Goal: Transaction & Acquisition: Book appointment/travel/reservation

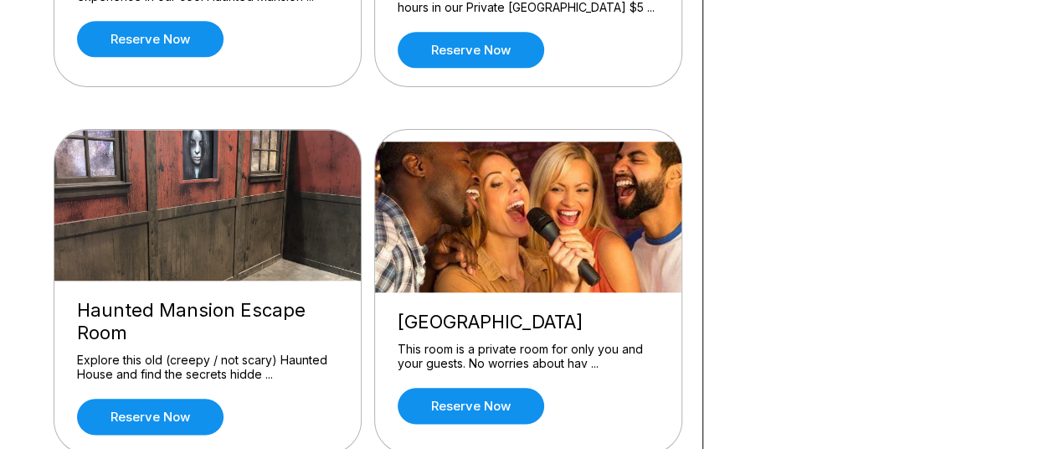
scroll to position [1177, 0]
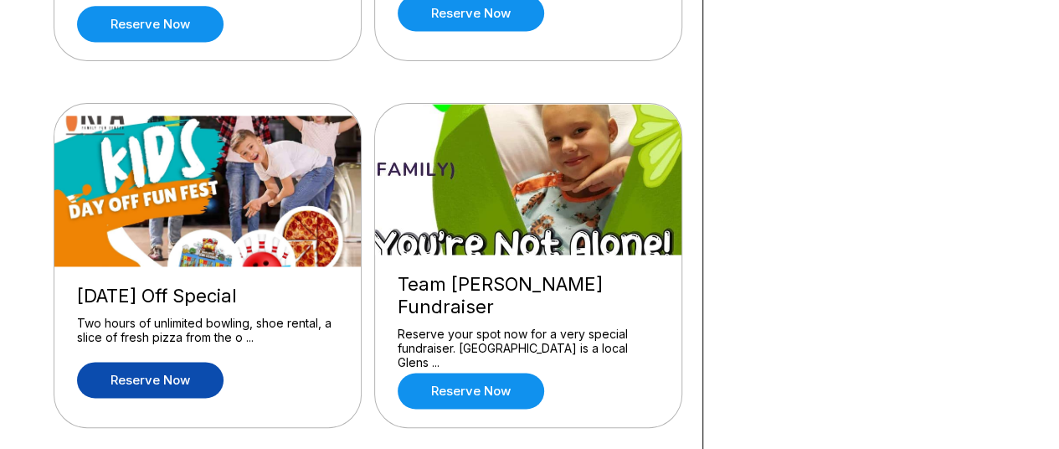
click at [122, 361] on link "Reserve now" at bounding box center [150, 379] width 146 height 36
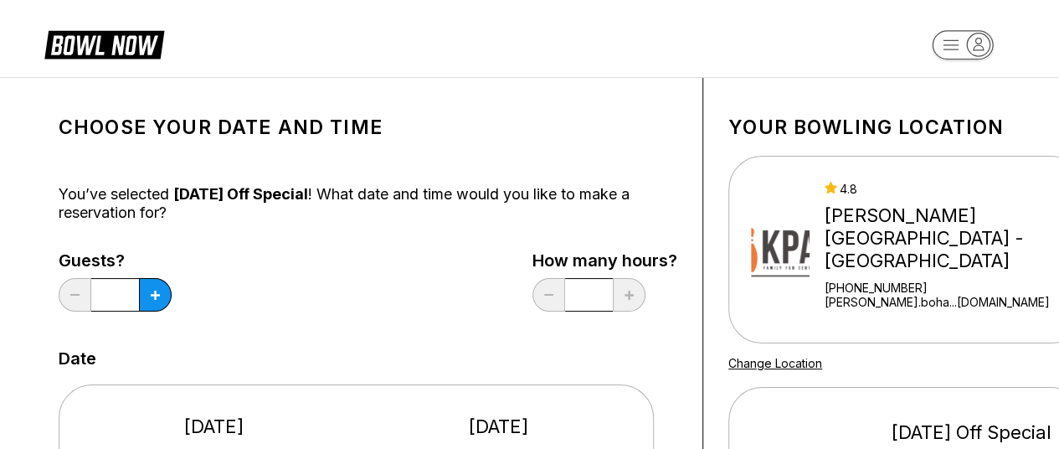
scroll to position [392, 0]
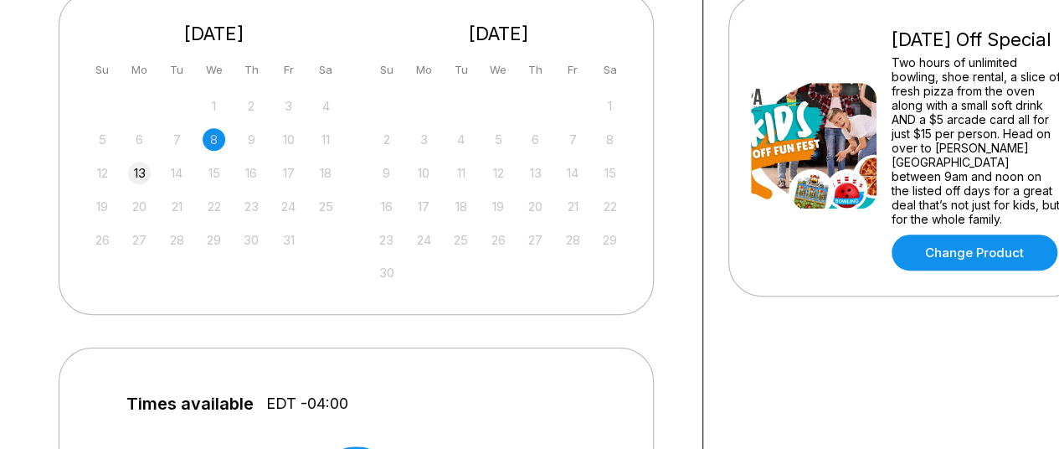
click at [142, 172] on div "13" at bounding box center [139, 172] width 23 height 23
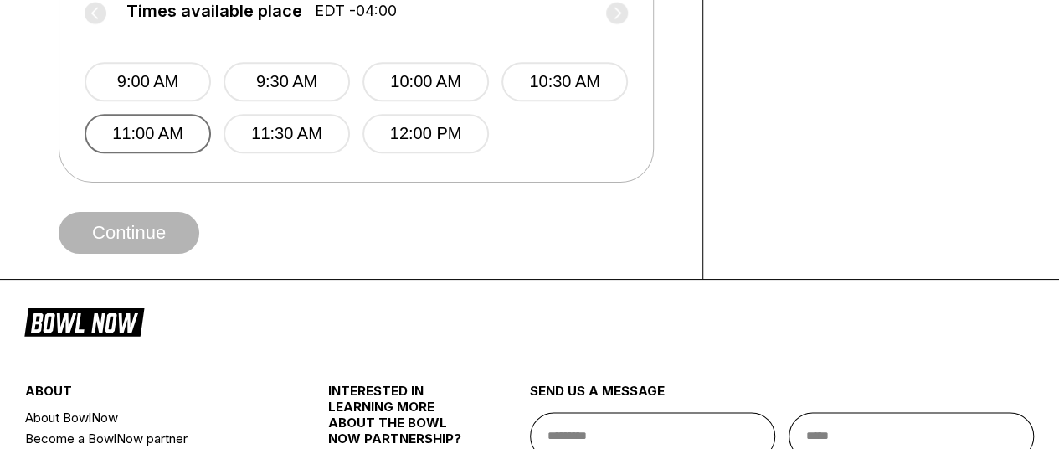
click at [162, 139] on button "11:00 AM" at bounding box center [148, 133] width 126 height 39
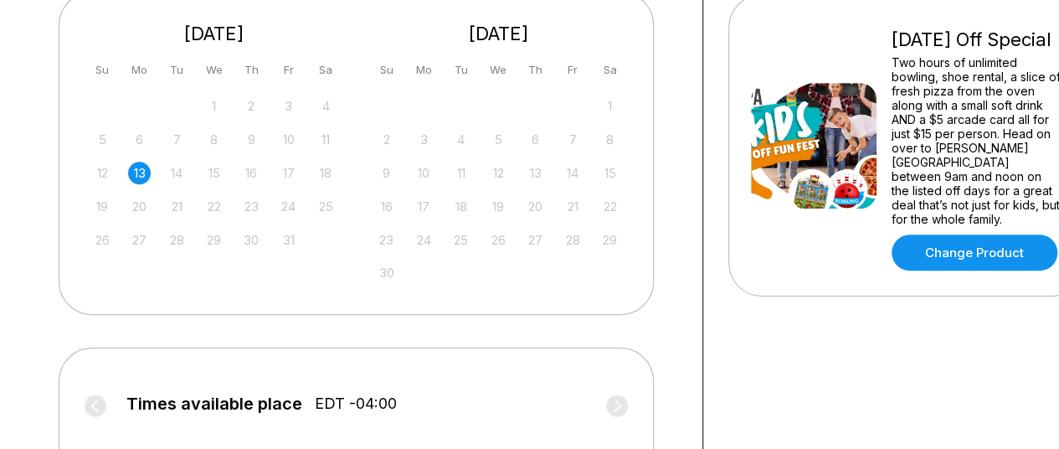
scroll to position [0, 0]
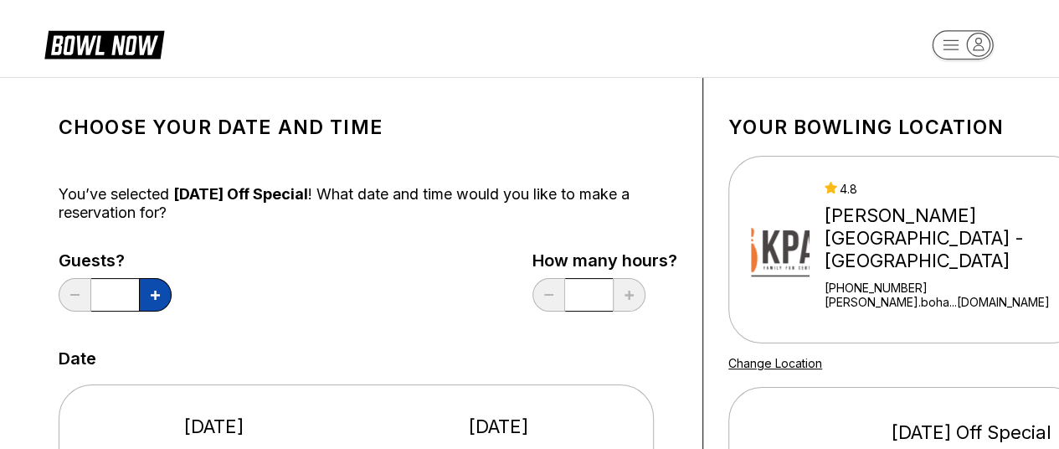
click at [146, 292] on button at bounding box center [155, 294] width 33 height 33
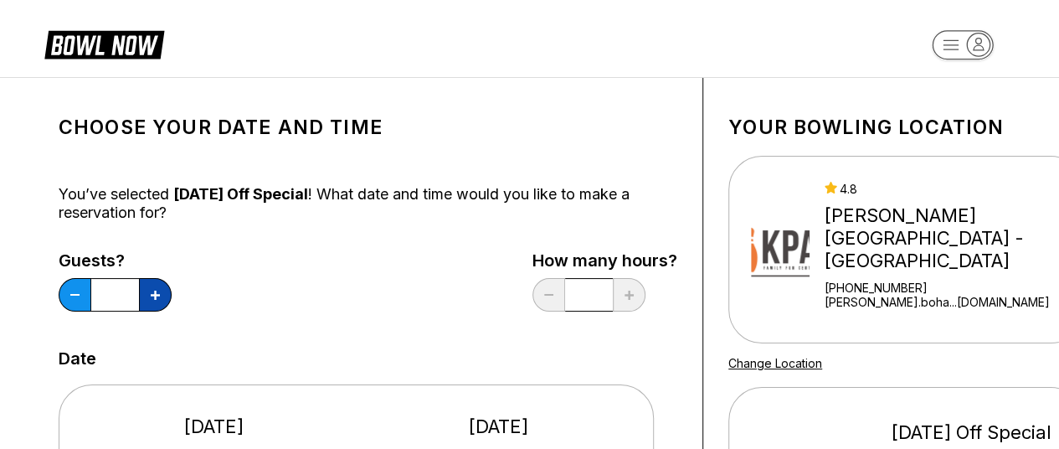
type input "*"
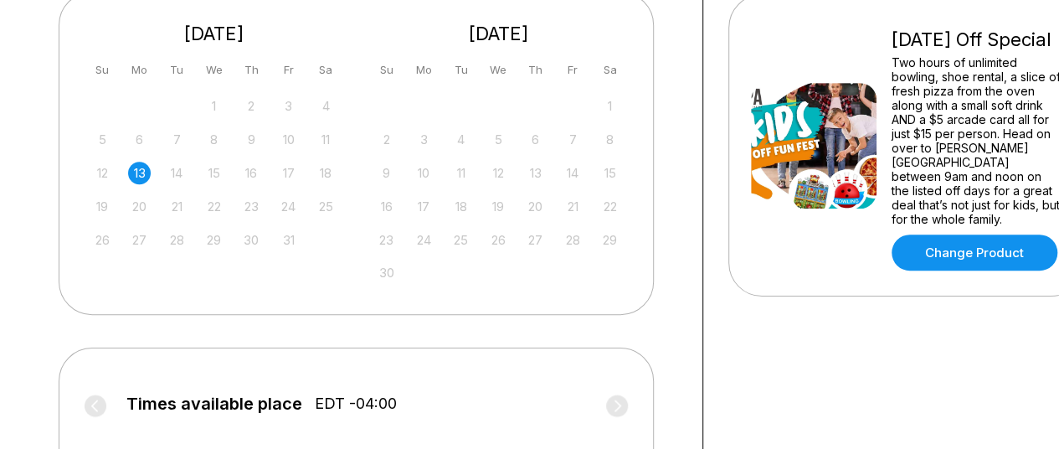
scroll to position [785, 0]
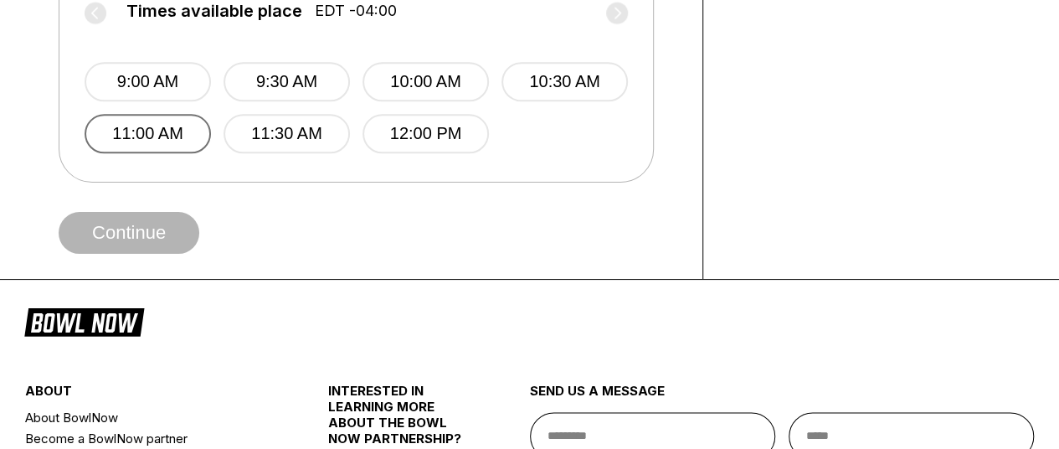
click at [130, 131] on button "11:00 AM" at bounding box center [148, 133] width 126 height 39
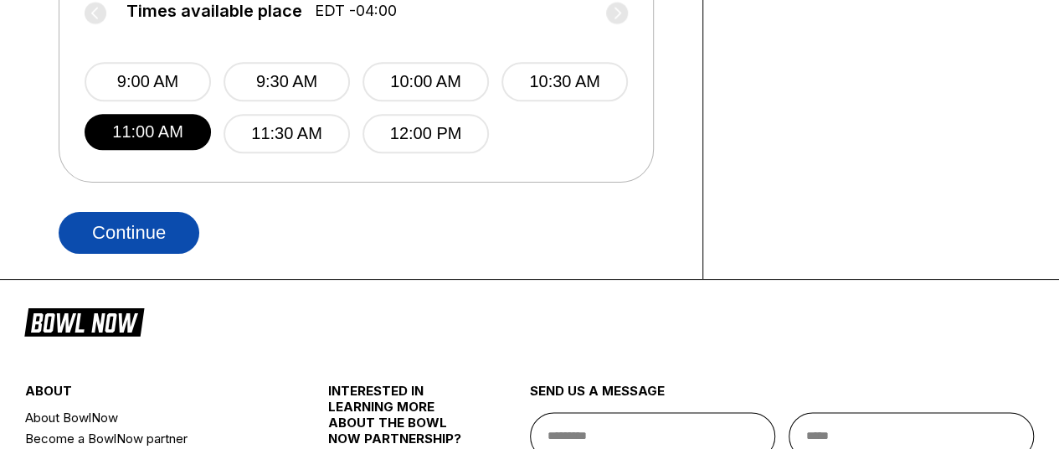
click at [120, 230] on button "Continue" at bounding box center [129, 233] width 141 height 42
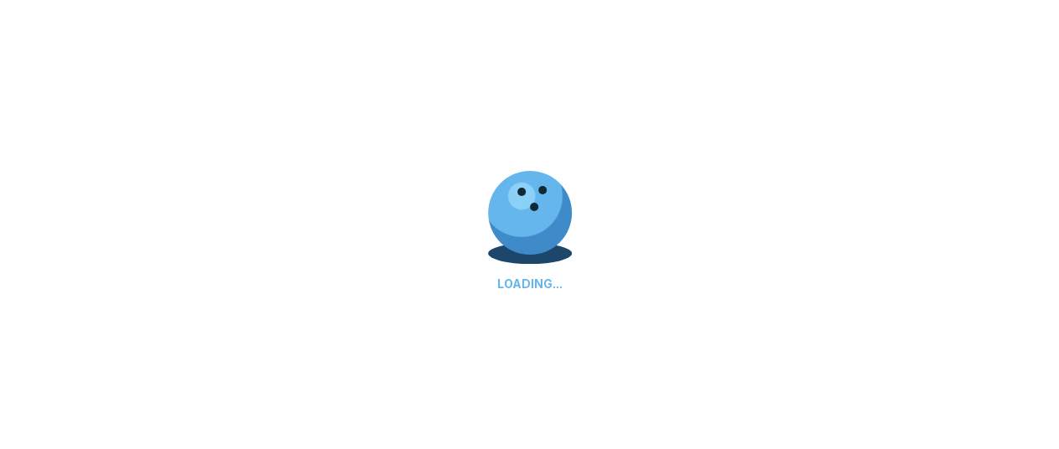
select select "**"
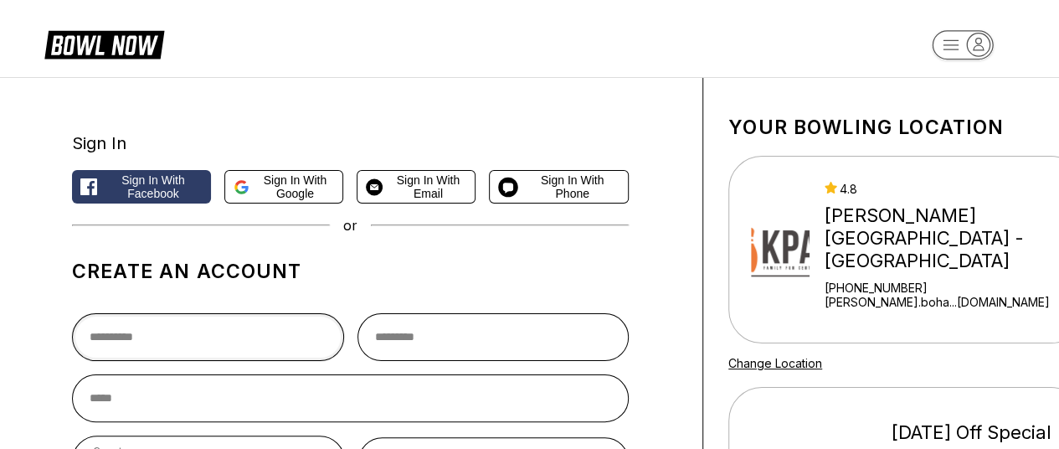
click at [230, 337] on input "text" at bounding box center [208, 337] width 272 height 48
type input "***"
type input "*******"
type input "**********"
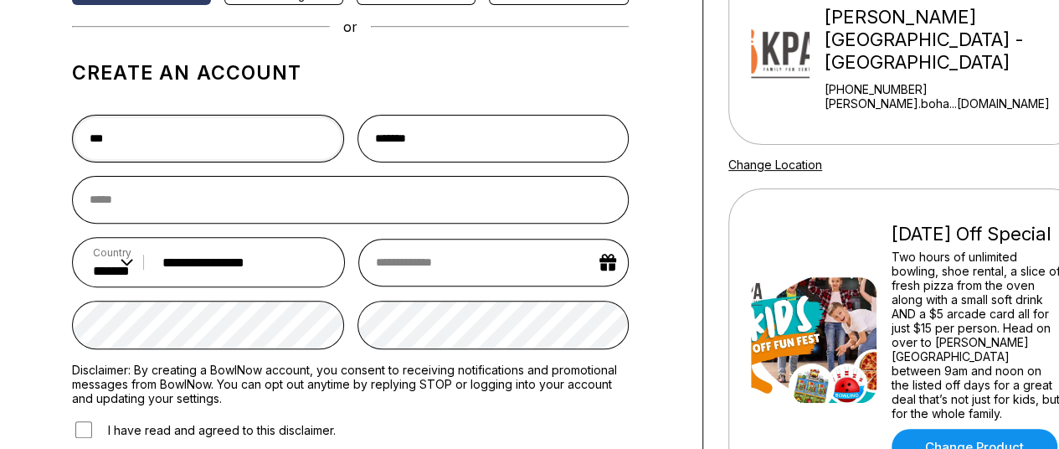
scroll to position [194, 0]
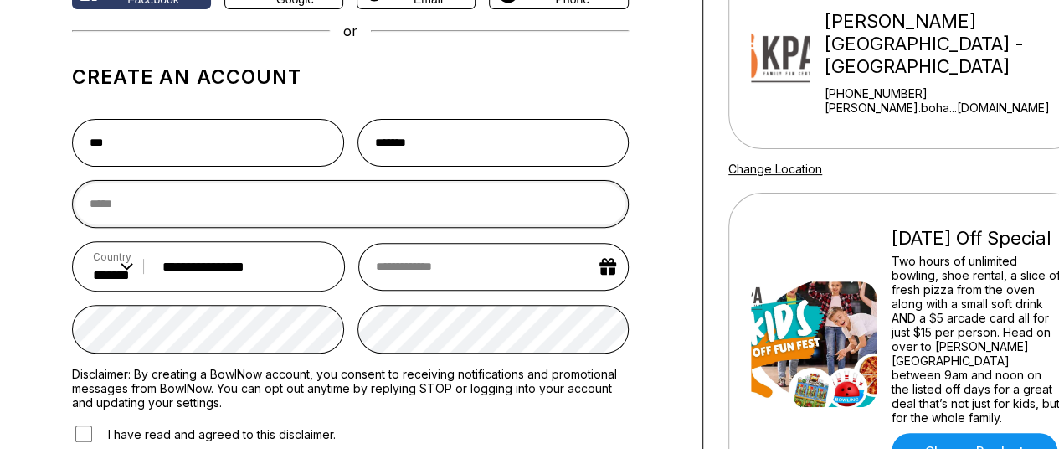
click at [243, 199] on input "email" at bounding box center [350, 204] width 556 height 48
type input "**********"
click at [445, 271] on input "text" at bounding box center [493, 267] width 270 height 48
select select "*"
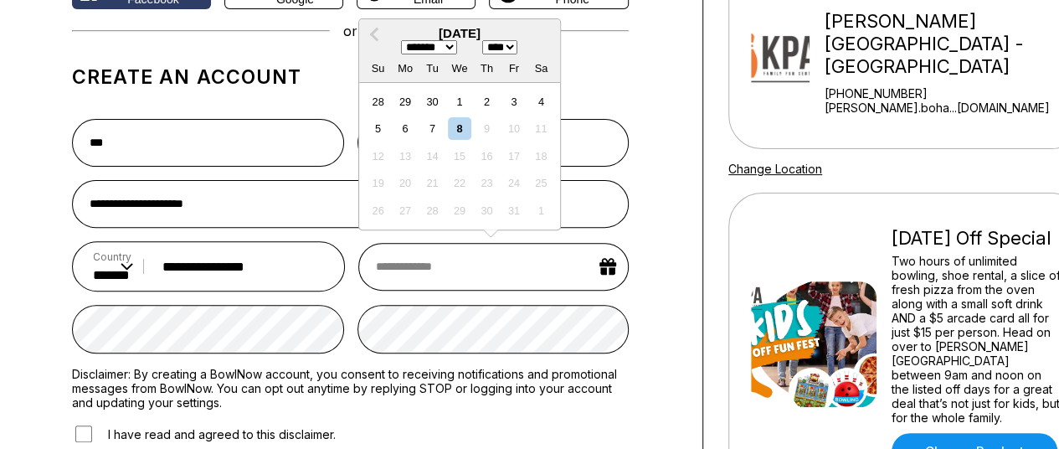
click at [517, 47] on select "**** **** **** **** **** **** **** **** **** **** **** **** **** **** **** ****…" at bounding box center [499, 47] width 35 height 14
click at [486, 41] on select "**** **** **** **** **** **** **** **** **** **** **** **** **** **** **** ****…" at bounding box center [499, 47] width 35 height 14
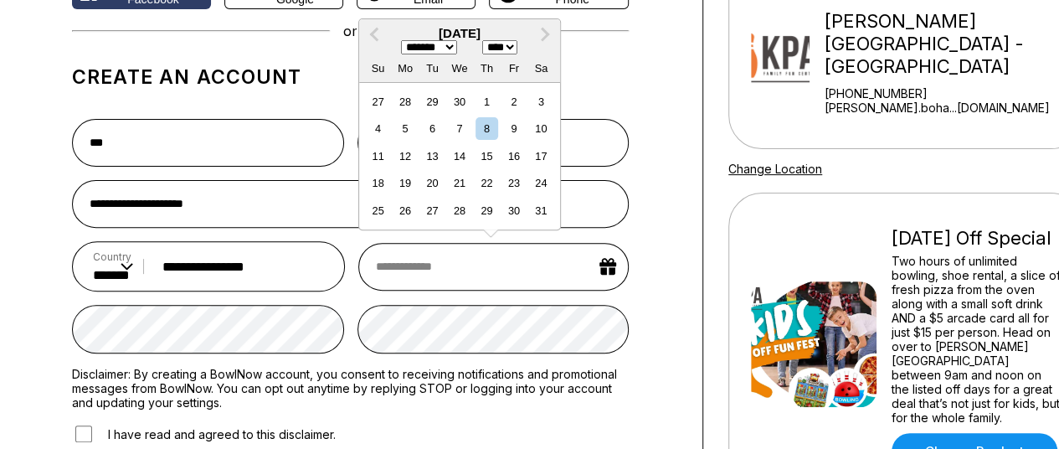
click at [517, 52] on select "**** **** **** **** **** **** **** **** **** **** **** **** **** **** **** ****…" at bounding box center [499, 47] width 35 height 14
select select "****"
click at [486, 40] on select "**** **** **** **** **** **** **** **** **** **** **** **** **** **** **** ****…" at bounding box center [499, 47] width 35 height 14
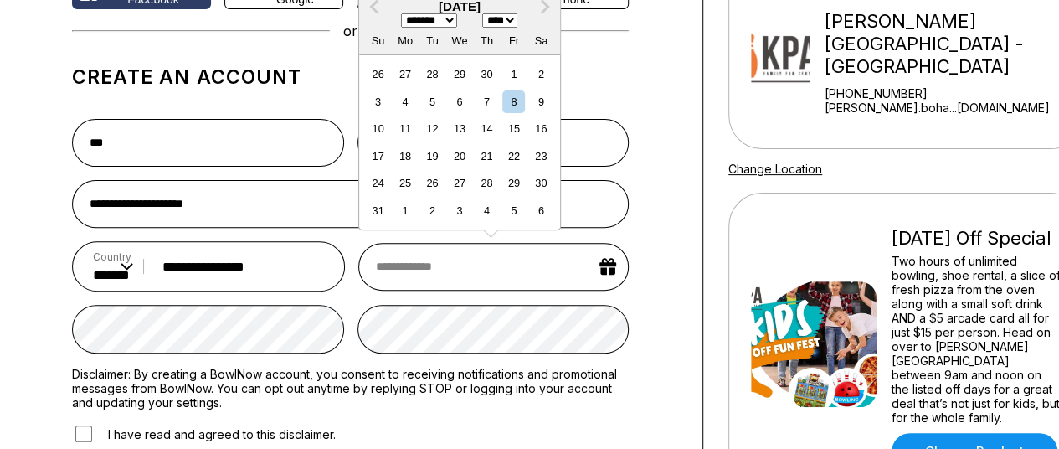
click at [454, 19] on select "******* ******** ***** ***** *** **** **** ****** ********* ******* ******** **…" at bounding box center [429, 20] width 56 height 14
select select "*"
click at [401, 28] on select "******* ******** ***** ***** *** **** **** ****** ********* ******* ******** **…" at bounding box center [429, 20] width 56 height 14
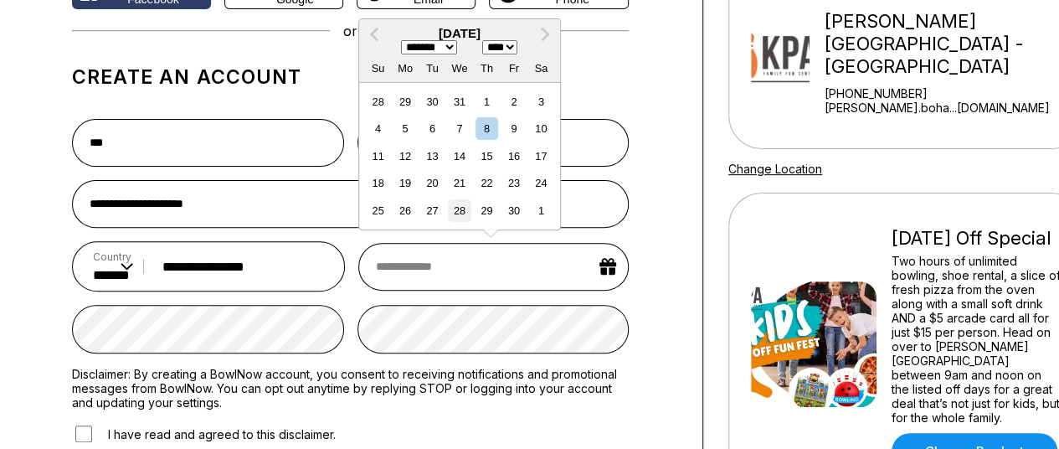
click at [464, 210] on div "28" at bounding box center [459, 210] width 23 height 23
type input "**********"
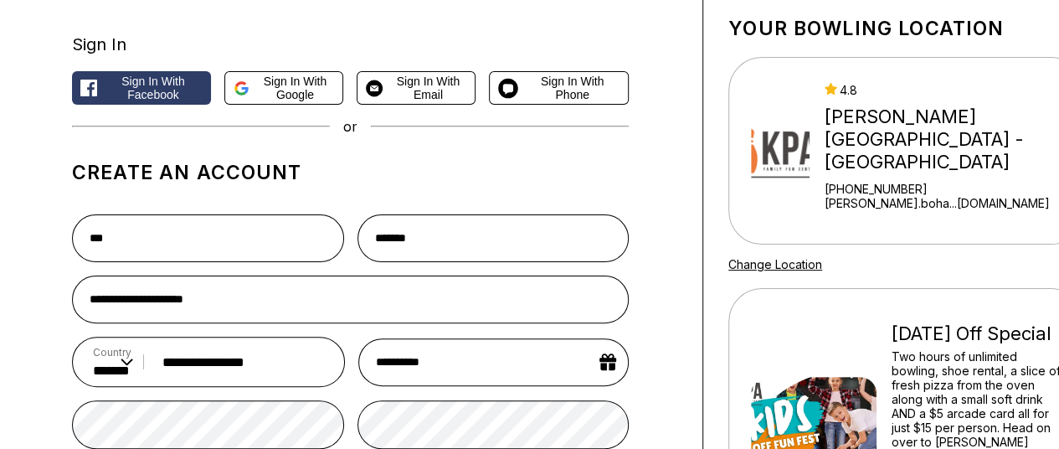
scroll to position [0, 0]
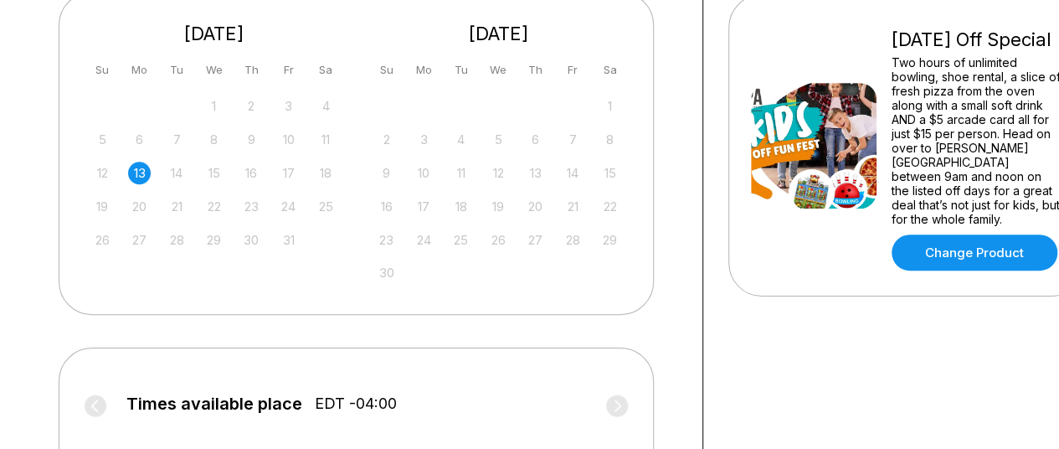
scroll to position [785, 0]
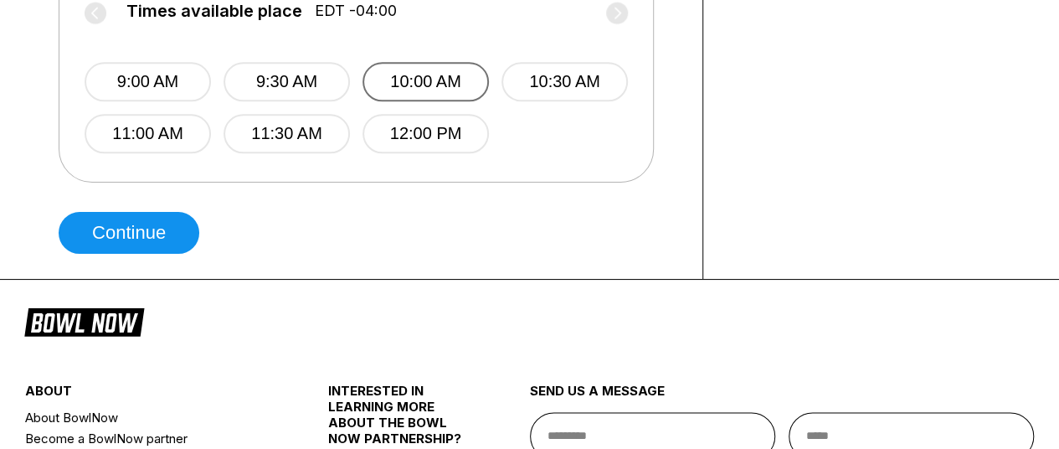
click at [452, 69] on button "10:00 AM" at bounding box center [425, 81] width 126 height 39
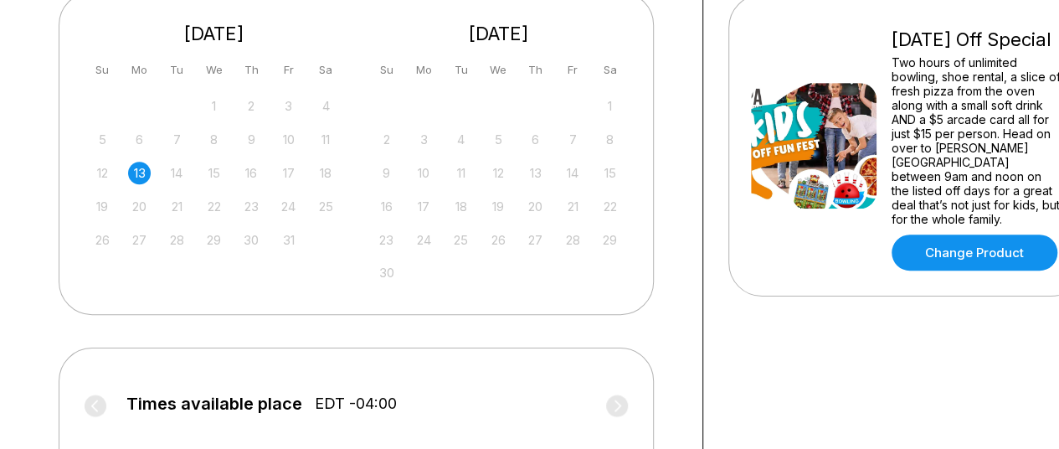
scroll to position [0, 0]
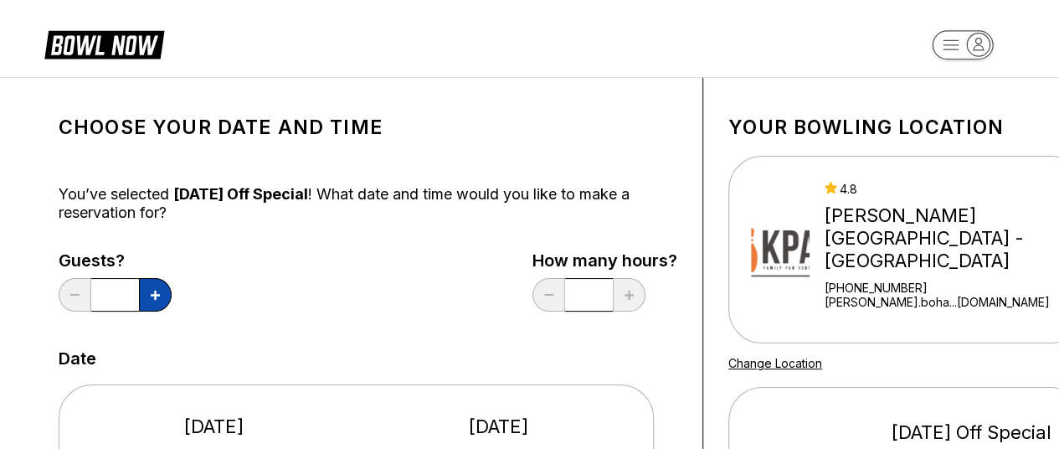
click at [148, 294] on button at bounding box center [155, 294] width 33 height 33
click at [149, 294] on button at bounding box center [155, 294] width 33 height 33
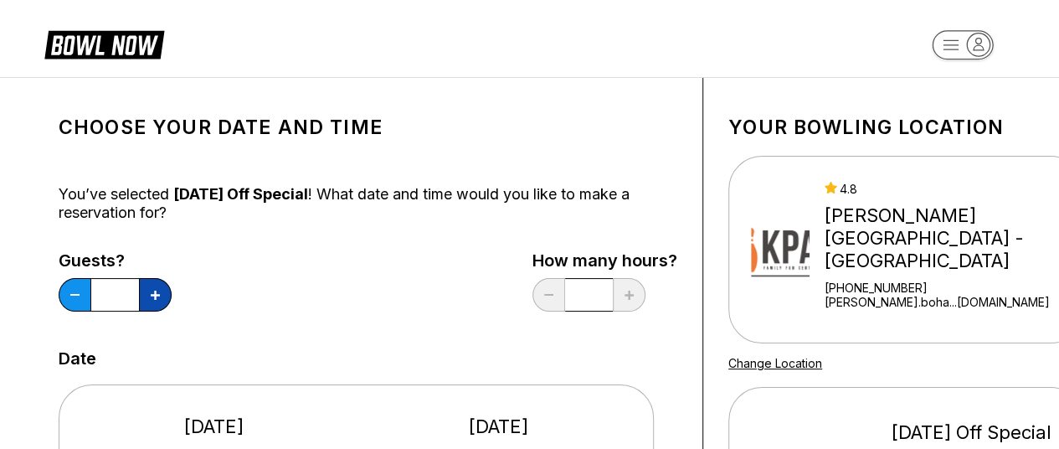
click at [149, 294] on button at bounding box center [155, 294] width 33 height 33
type input "*"
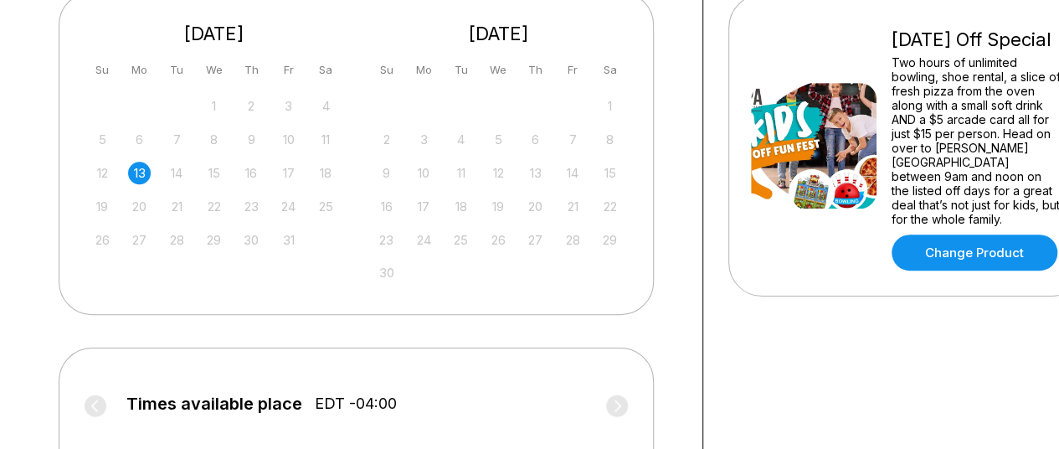
scroll to position [785, 0]
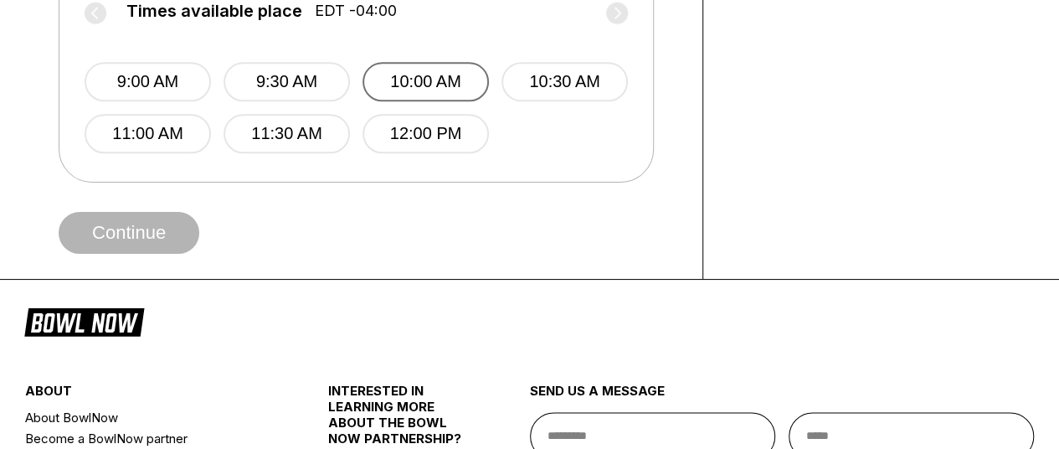
click at [450, 78] on button "10:00 AM" at bounding box center [425, 81] width 126 height 39
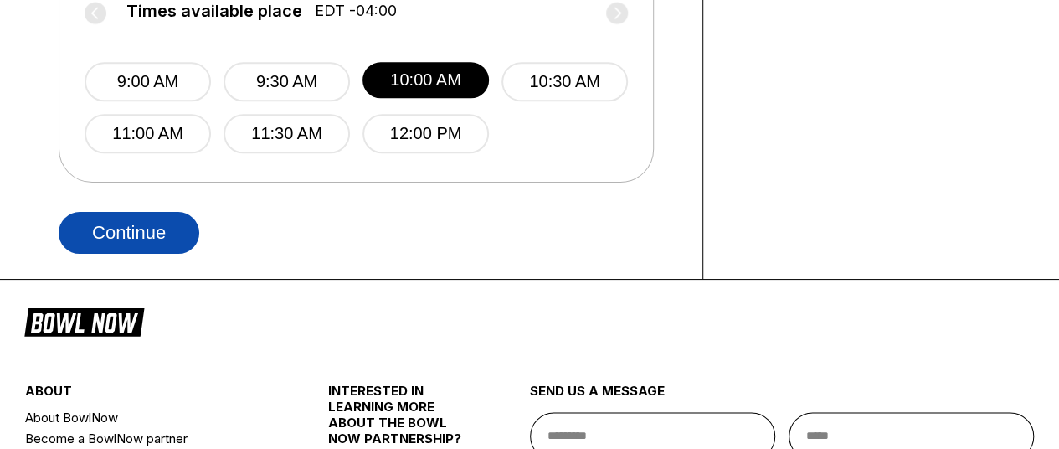
click at [108, 237] on button "Continue" at bounding box center [129, 233] width 141 height 42
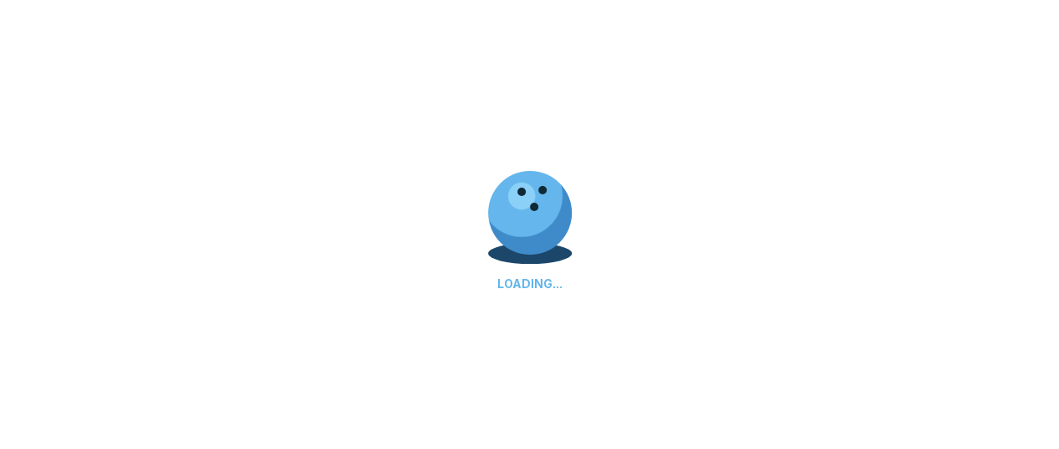
select select "**"
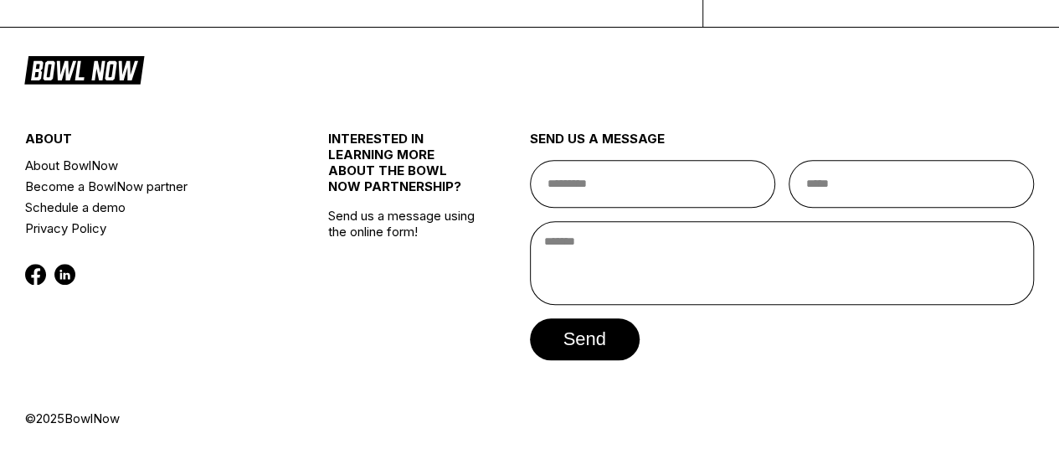
scroll to position [395, 0]
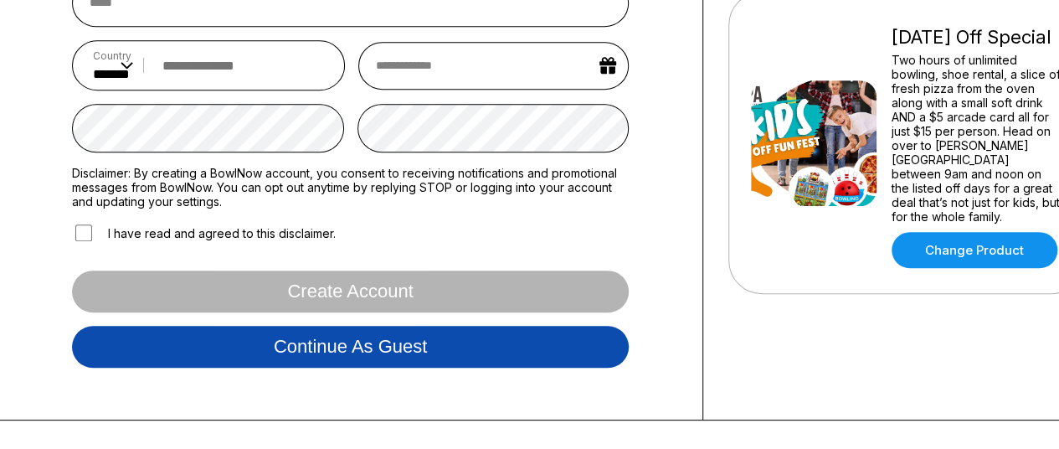
click at [286, 344] on button "Continue as guest" at bounding box center [350, 346] width 556 height 42
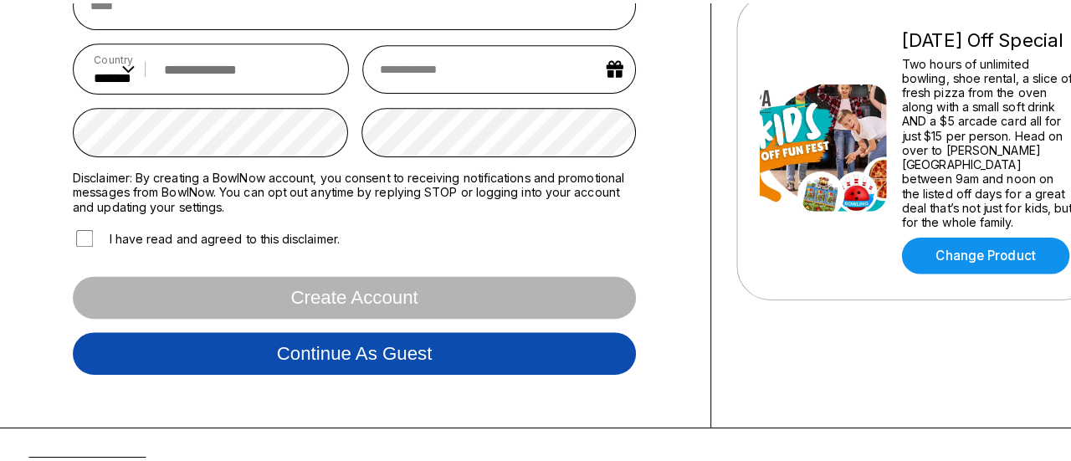
scroll to position [311, 0]
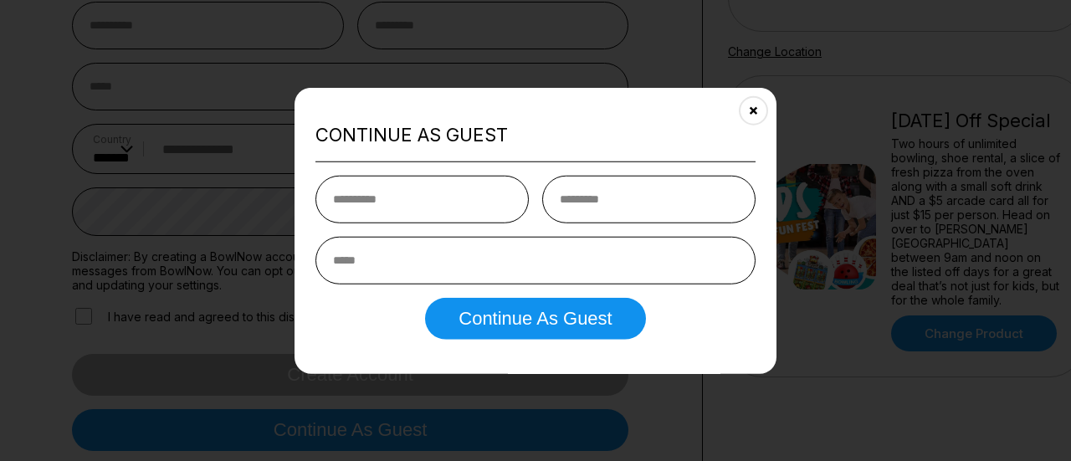
click at [407, 193] on input "text" at bounding box center [421, 200] width 213 height 48
type input "***"
type input "*******"
click at [442, 262] on input "email" at bounding box center [535, 261] width 440 height 48
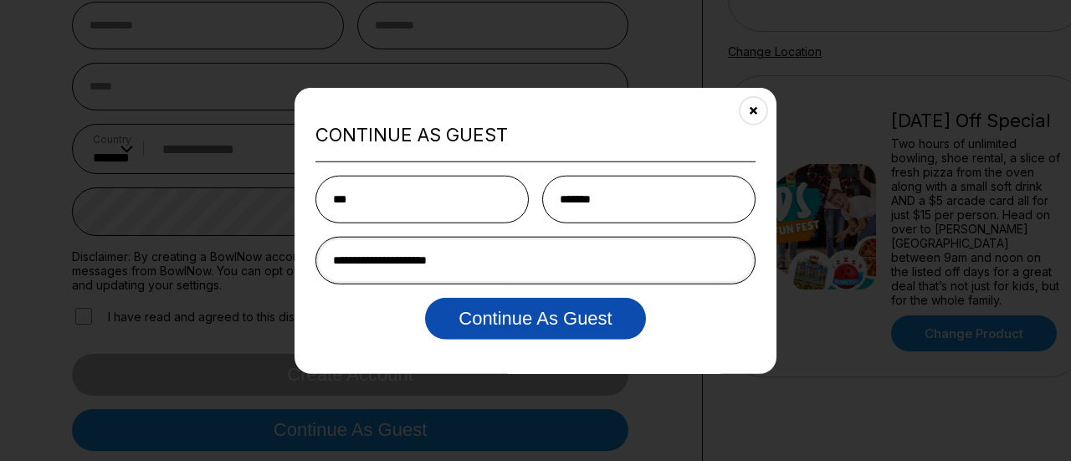
type input "**********"
click at [557, 324] on button "Continue as Guest" at bounding box center [535, 319] width 220 height 42
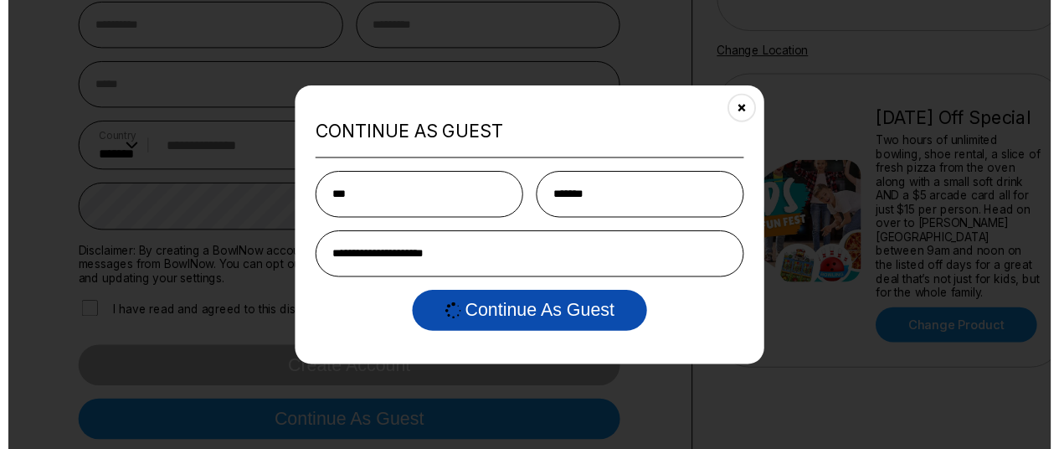
scroll to position [0, 0]
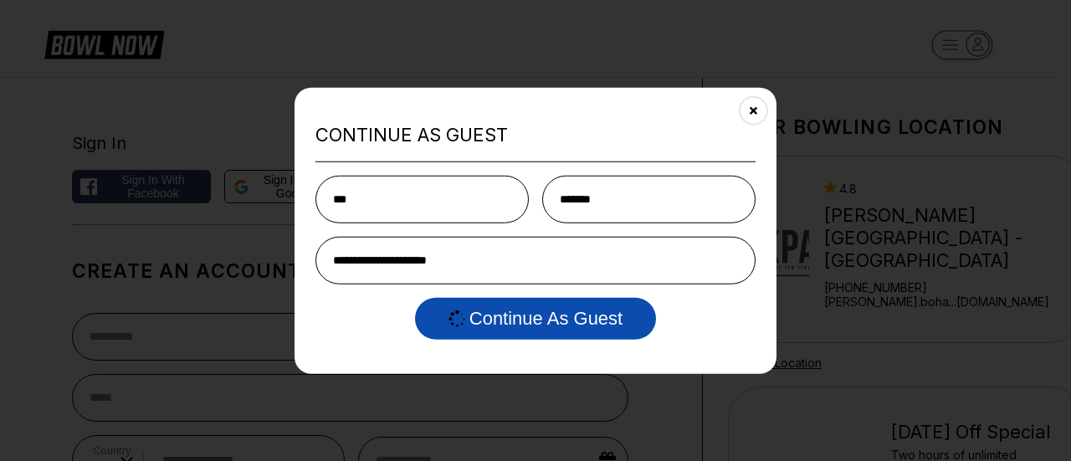
select select "**"
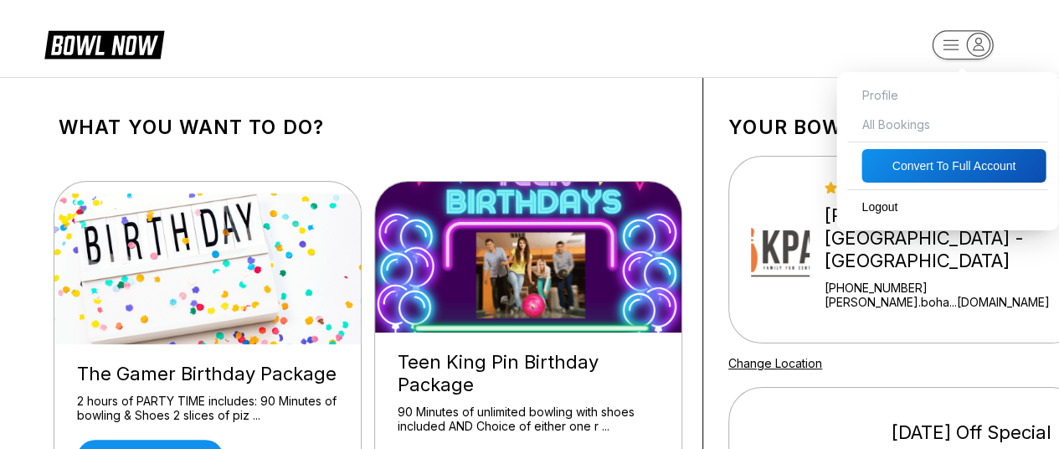
click at [976, 41] on icon "button" at bounding box center [977, 44] width 23 height 23
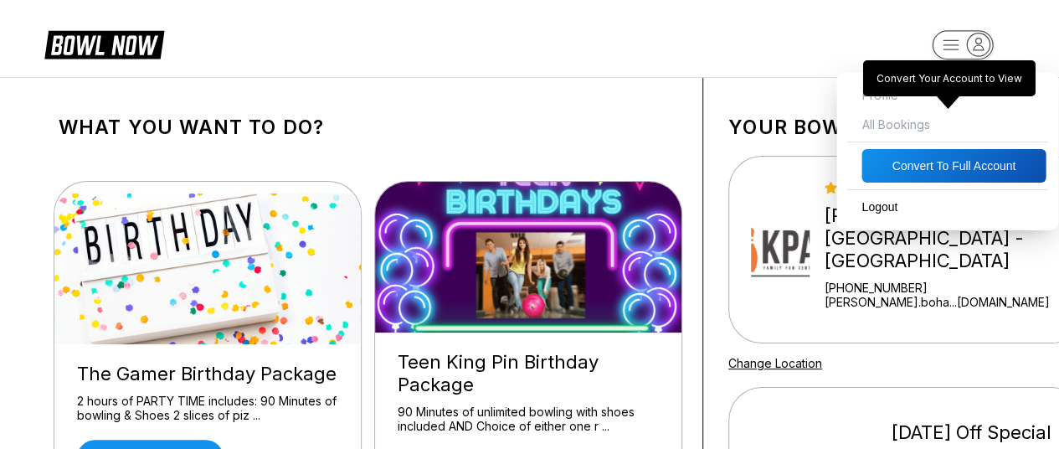
click at [911, 120] on span "All Bookings" at bounding box center [946, 124] width 205 height 29
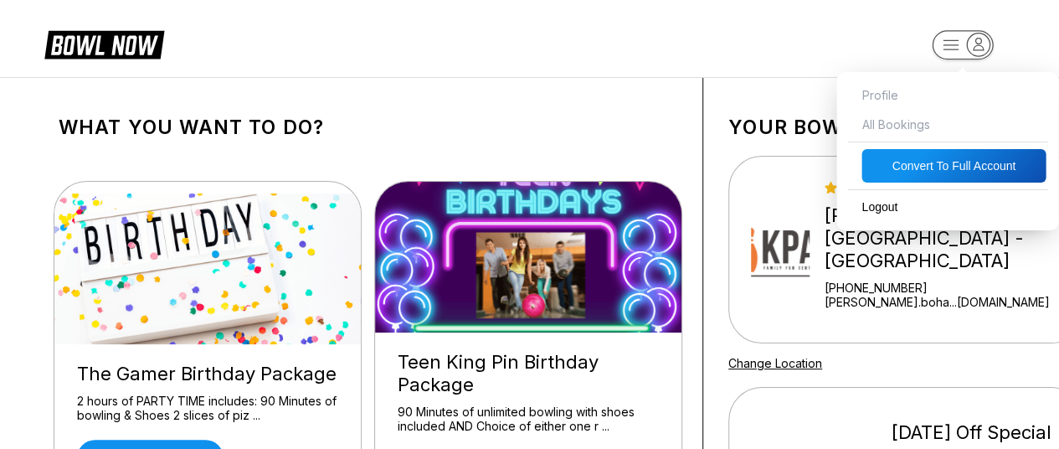
click at [930, 161] on button "Convert to Full Account" at bounding box center [953, 165] width 184 height 33
select select "*"
select select "****"
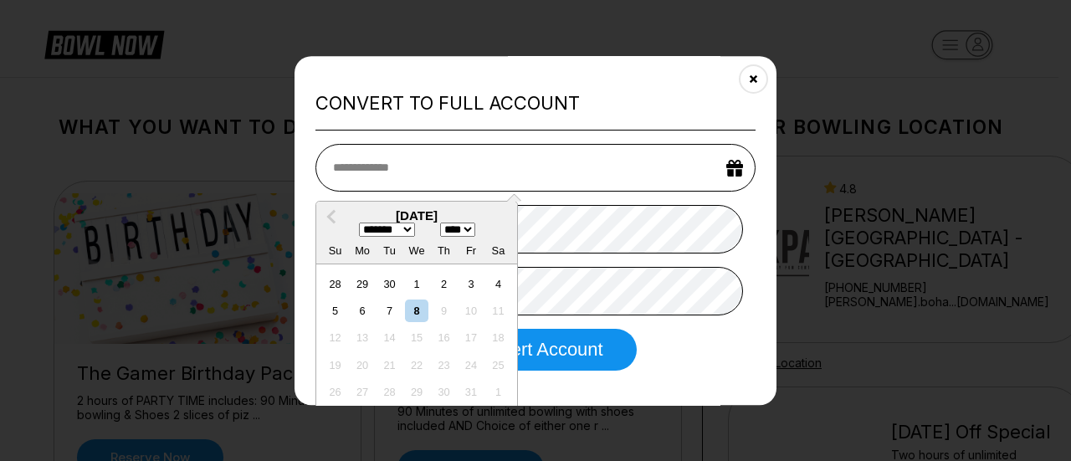
click at [408, 226] on select "******* ******** ***** ***** *** **** **** ****** ********* ******* ******** **…" at bounding box center [387, 230] width 56 height 14
select select "*"
click at [359, 223] on select "******* ******** ***** ***** *** **** **** ****** ********* ******* ******** **…" at bounding box center [387, 230] width 56 height 14
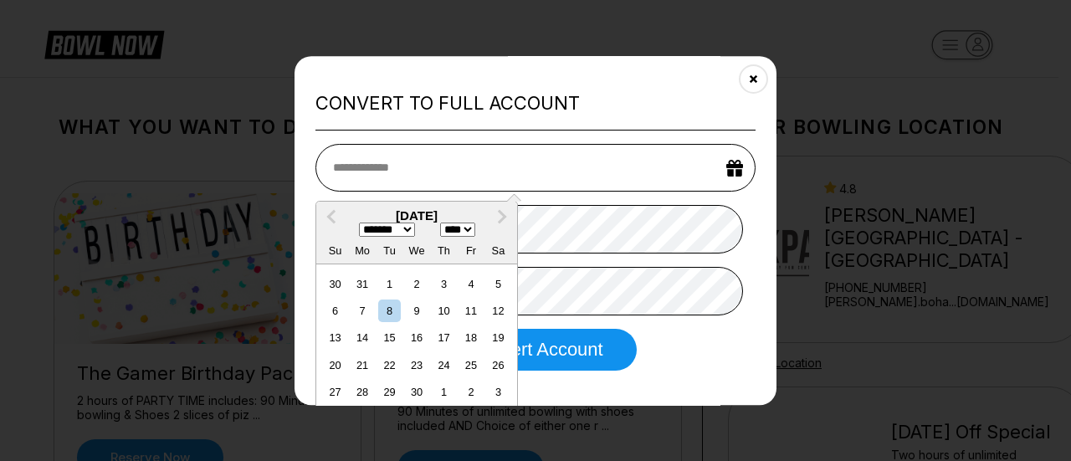
click at [475, 228] on select "**** **** **** **** **** **** **** **** **** **** **** **** **** **** **** ****…" at bounding box center [457, 230] width 35 height 14
select select "****"
click at [443, 223] on select "**** **** **** **** **** **** **** **** **** **** **** **** **** **** **** ****…" at bounding box center [457, 230] width 35 height 14
click at [415, 384] on div "28" at bounding box center [416, 393] width 23 height 23
type input "**********"
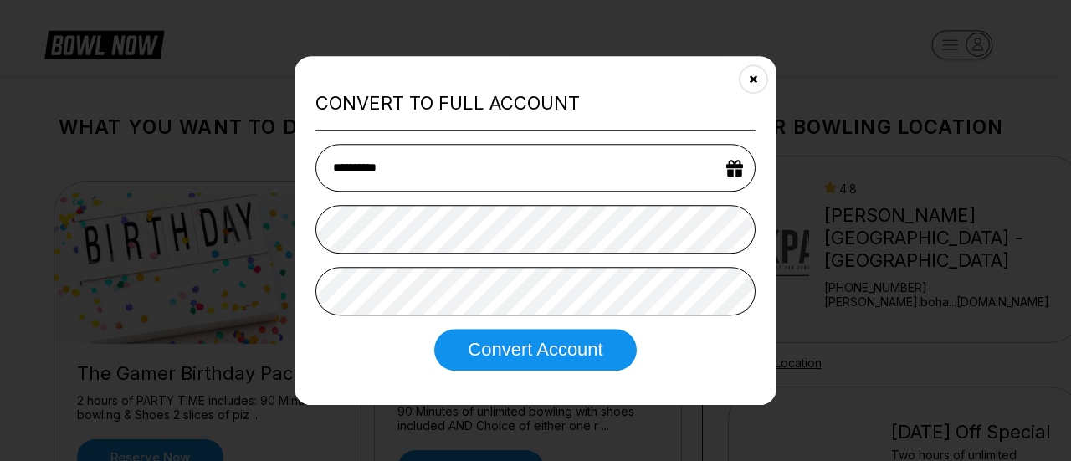
click at [525, 356] on button "Convert Account" at bounding box center [535, 350] width 202 height 42
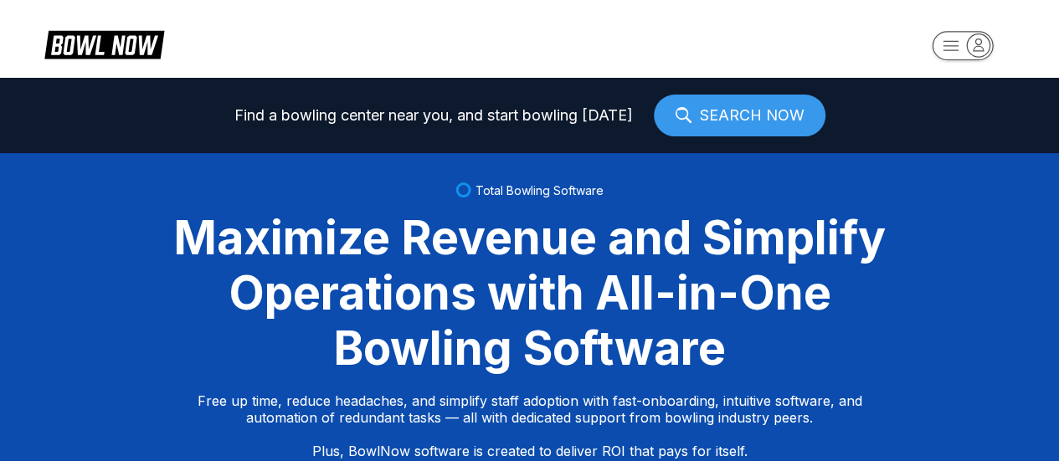
click at [954, 44] on rect "button" at bounding box center [961, 45] width 61 height 29
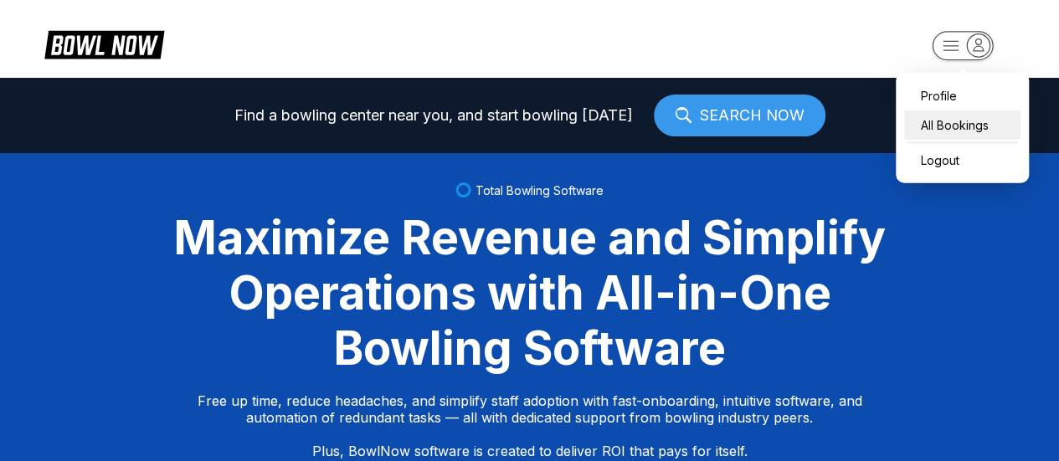
click at [950, 119] on div "All Bookings" at bounding box center [962, 124] width 116 height 29
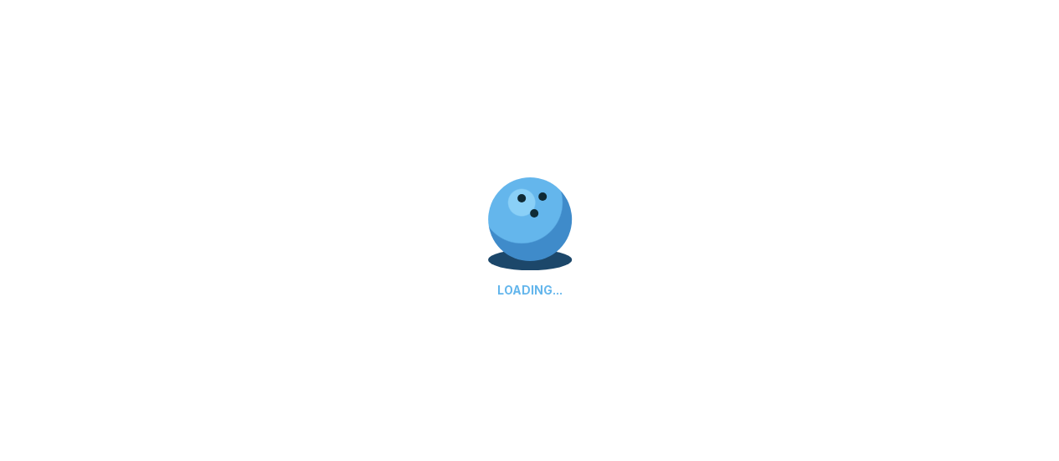
scroll to position [77, 0]
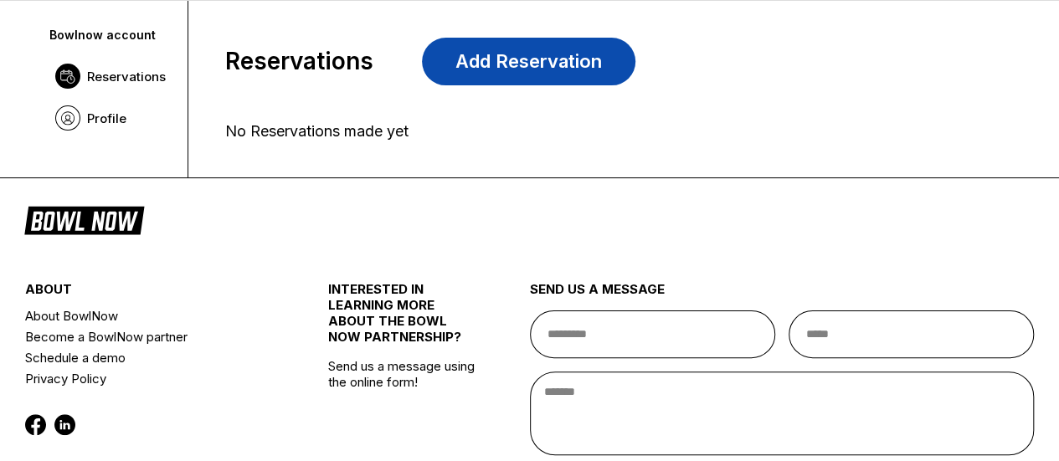
click at [525, 63] on link "Add Reservation" at bounding box center [528, 62] width 213 height 48
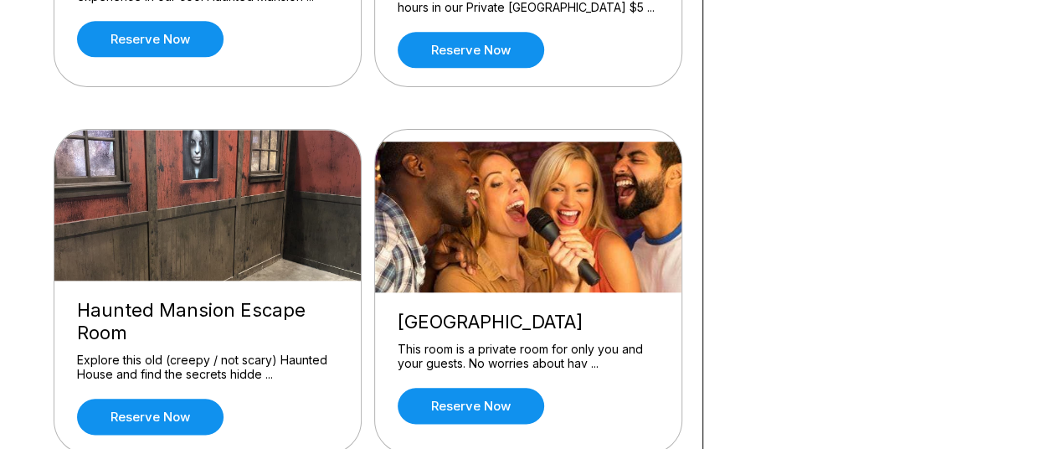
scroll to position [1177, 0]
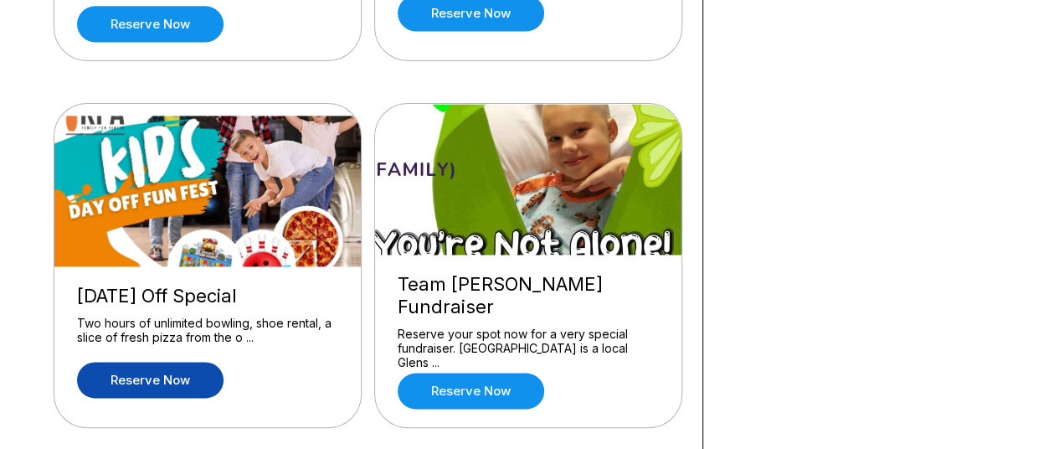
click at [162, 361] on link "Reserve now" at bounding box center [150, 379] width 146 height 36
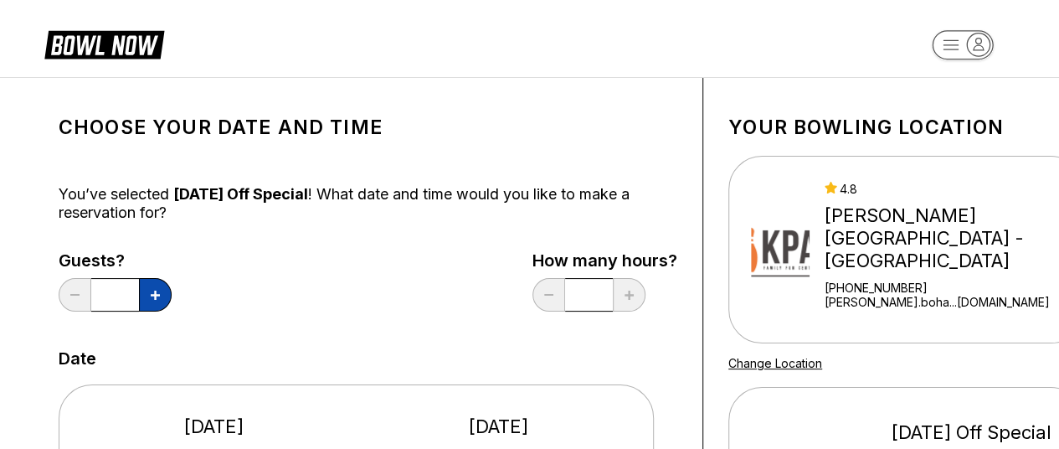
click at [150, 292] on button at bounding box center [155, 294] width 33 height 33
click at [150, 290] on button at bounding box center [155, 294] width 33 height 33
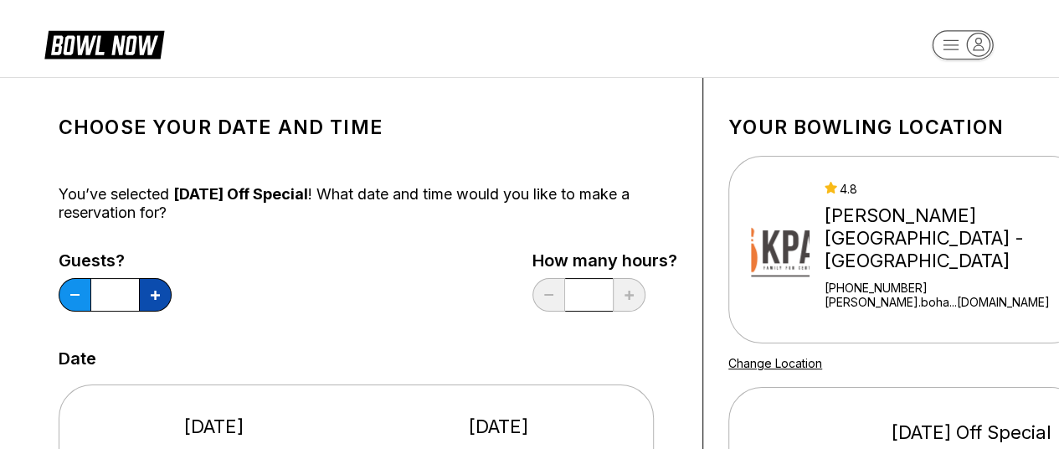
click at [150, 290] on button at bounding box center [155, 294] width 33 height 33
type input "*"
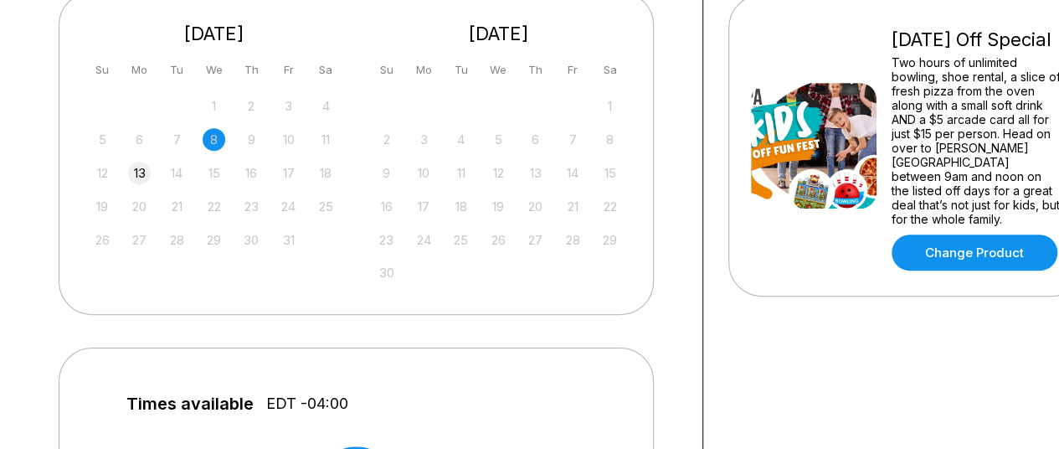
click at [143, 171] on div "13" at bounding box center [139, 172] width 23 height 23
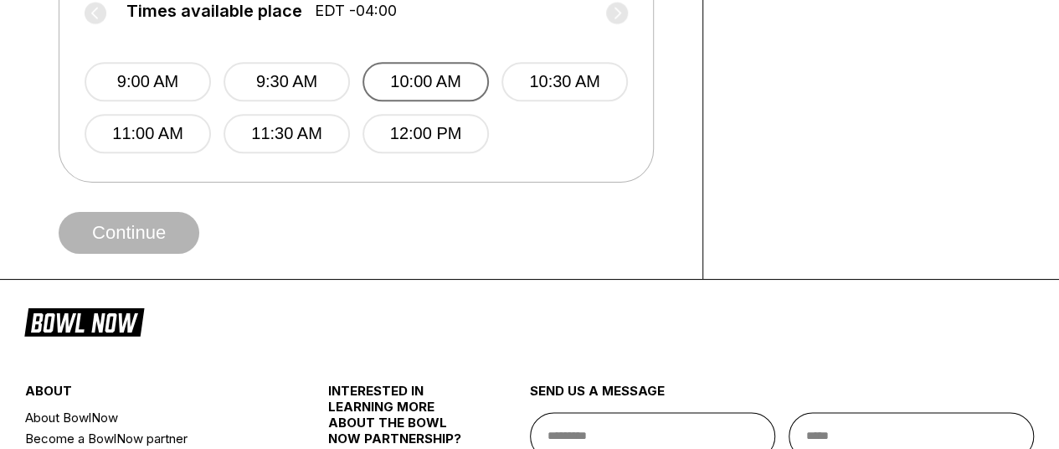
click at [394, 68] on button "10:00 AM" at bounding box center [425, 81] width 126 height 39
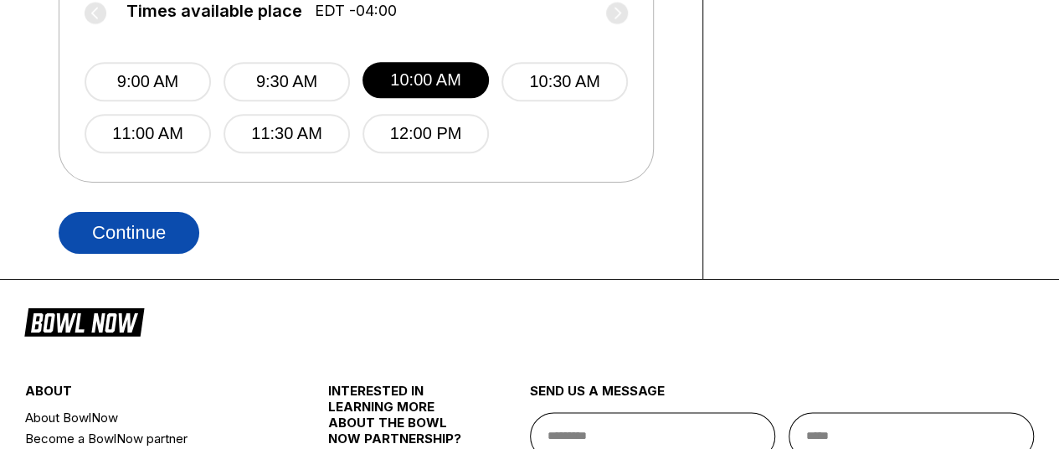
click at [111, 227] on button "Continue" at bounding box center [129, 233] width 141 height 42
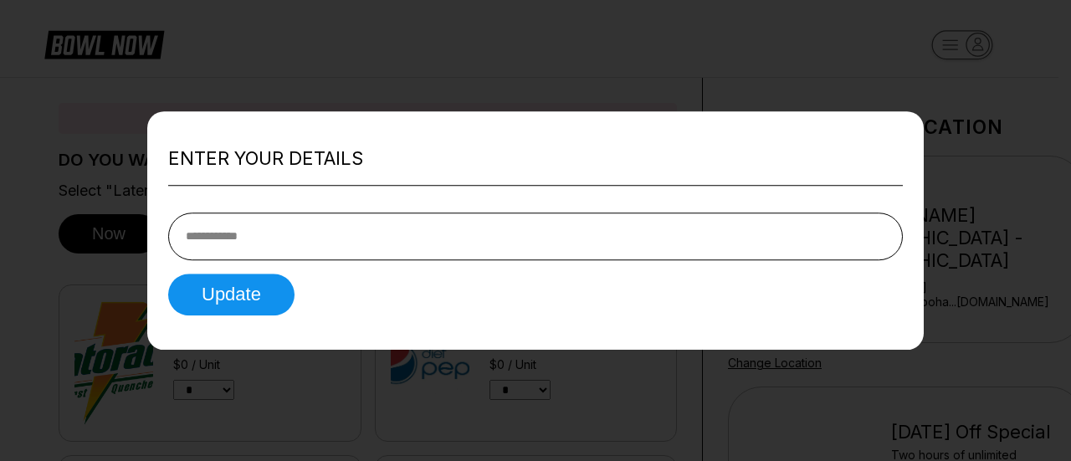
click at [385, 223] on input "tel" at bounding box center [535, 237] width 735 height 48
click at [364, 237] on input "tel" at bounding box center [535, 237] width 735 height 48
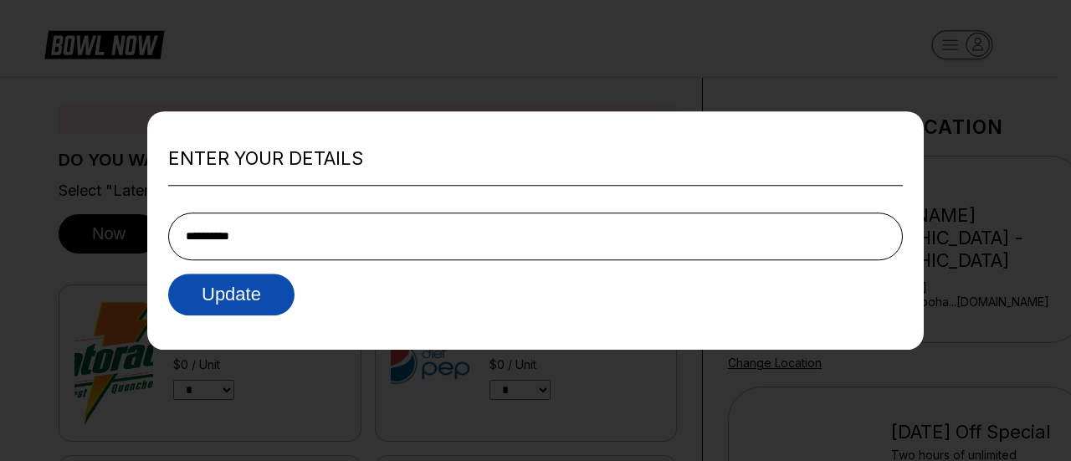
type input "**********"
click at [227, 280] on button "Update" at bounding box center [231, 295] width 126 height 42
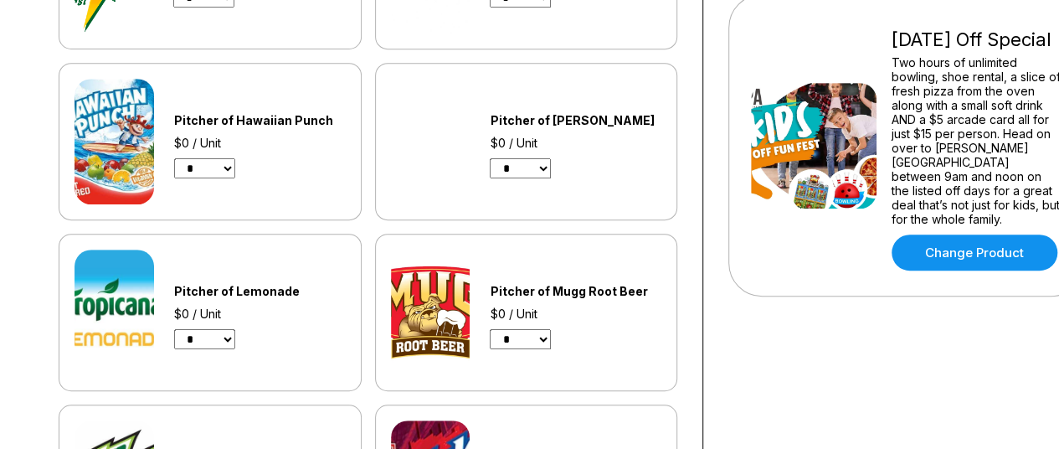
scroll to position [785, 0]
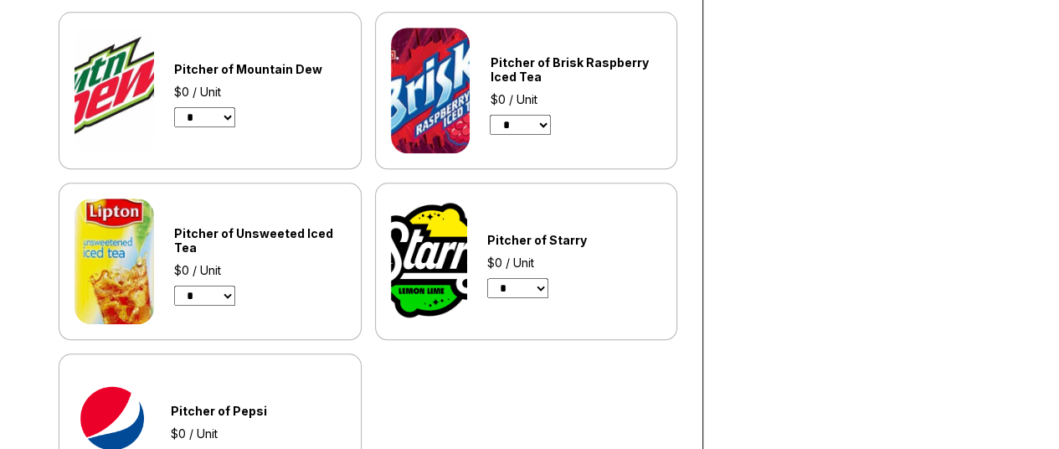
click at [536, 279] on select "* *" at bounding box center [517, 288] width 61 height 20
select select "*"
click at [487, 278] on select "* *" at bounding box center [517, 288] width 61 height 20
click at [212, 286] on select "* *" at bounding box center [204, 295] width 61 height 20
select select "*"
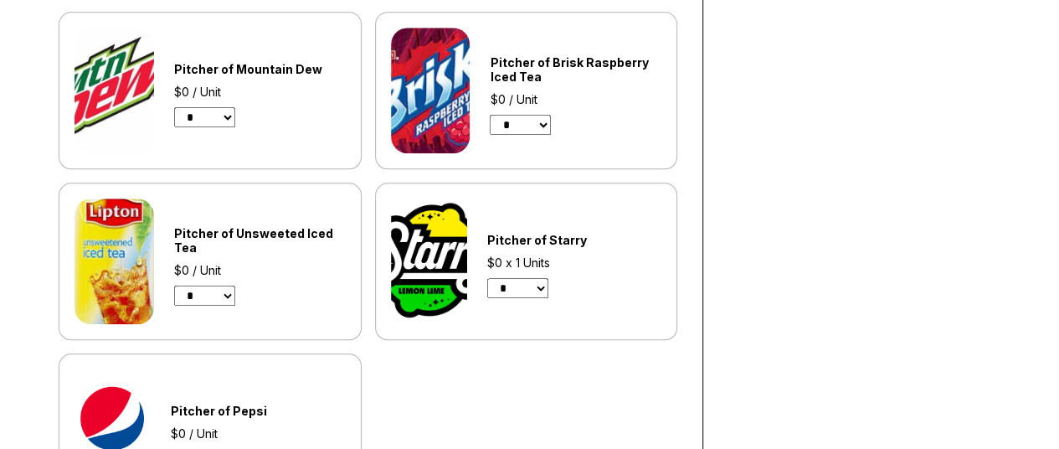
click at [174, 285] on select "* *" at bounding box center [204, 295] width 61 height 20
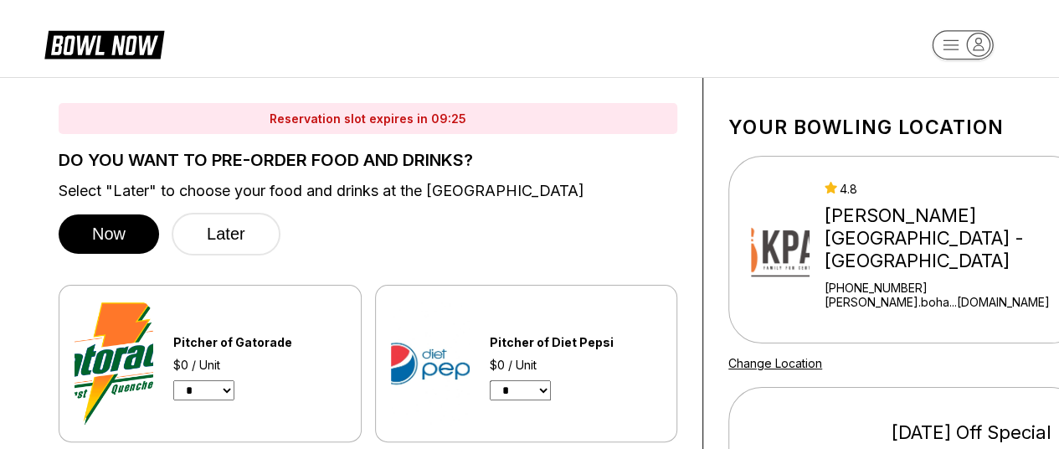
scroll to position [392, 0]
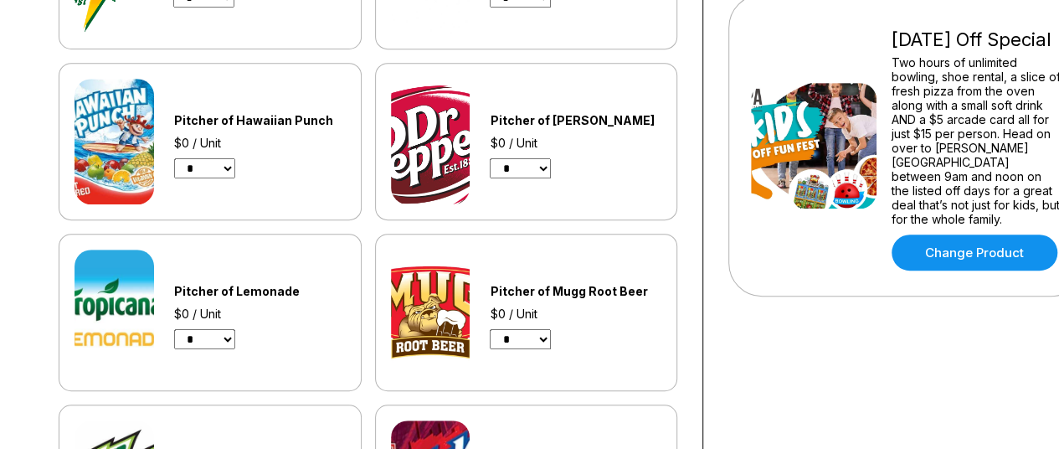
click at [229, 160] on select "* *" at bounding box center [204, 168] width 61 height 20
select select "*"
click at [174, 158] on select "* *" at bounding box center [204, 168] width 61 height 20
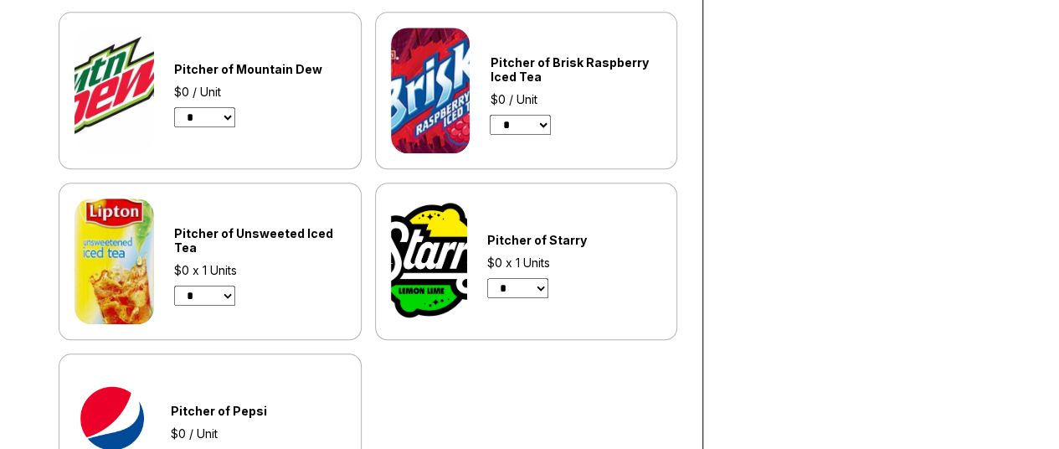
scroll to position [1177, 0]
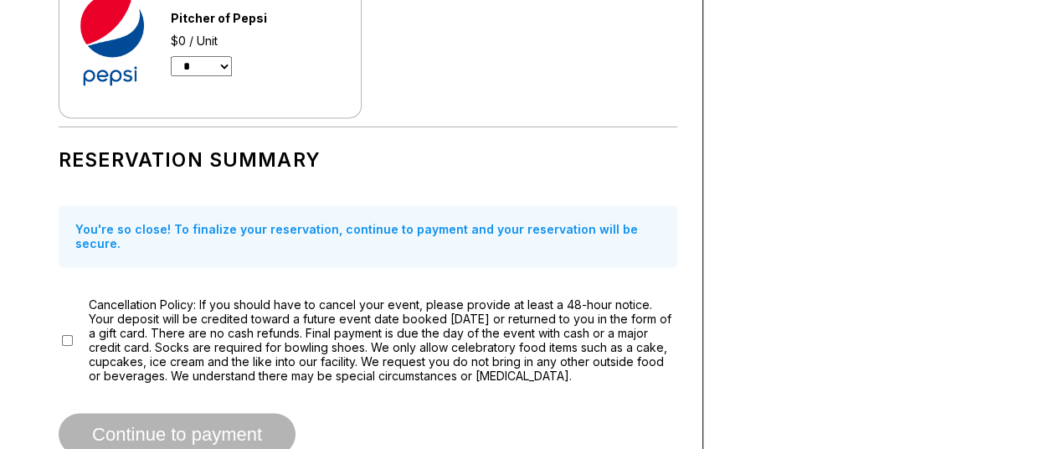
click at [176, 413] on div "Continue to payment" at bounding box center [368, 434] width 618 height 42
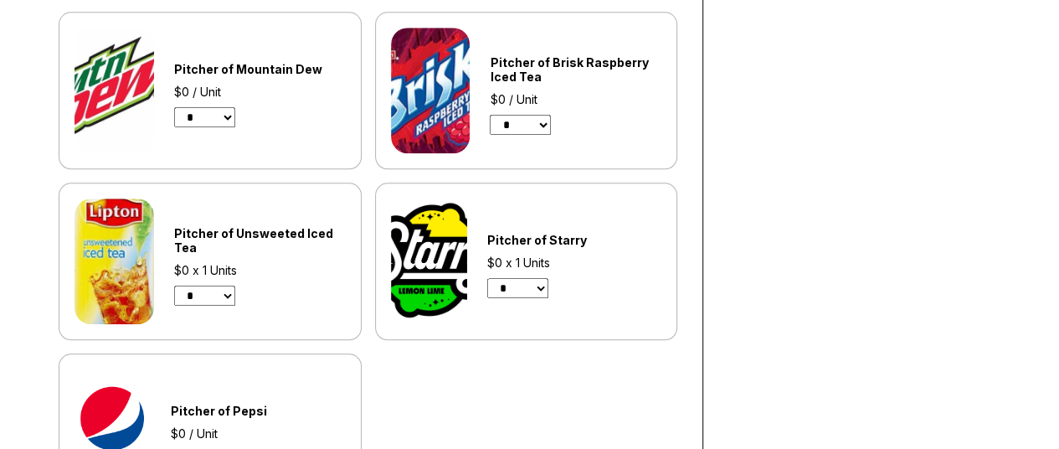
click at [225, 289] on select "* *" at bounding box center [204, 295] width 61 height 20
click at [218, 298] on select "* *" at bounding box center [204, 295] width 61 height 20
click at [219, 285] on select "* *" at bounding box center [204, 295] width 61 height 20
click at [174, 285] on select "* *" at bounding box center [204, 295] width 61 height 20
click at [205, 310] on div "Pitcher of Unsweeted Iced Tea $0 x 1 Units * *" at bounding box center [209, 261] width 271 height 126
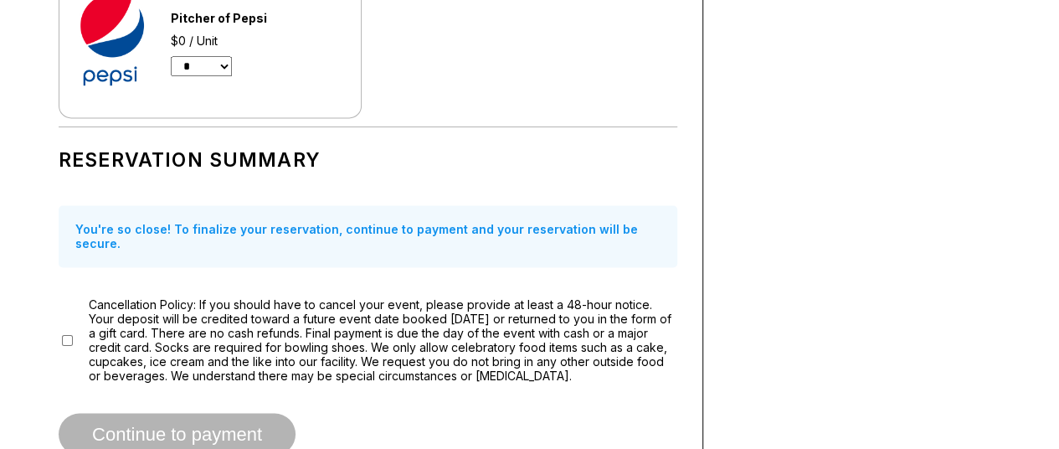
scroll to position [1570, 0]
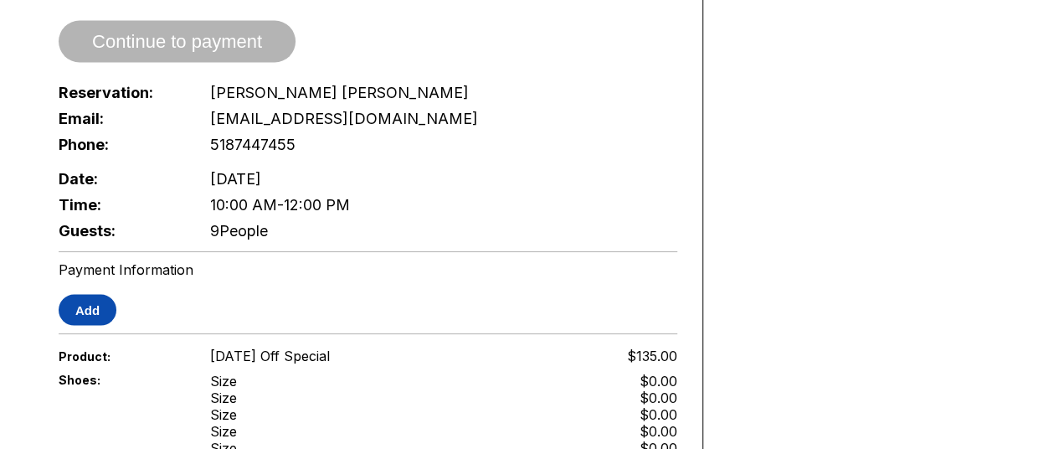
click at [99, 294] on button "Add" at bounding box center [88, 309] width 58 height 31
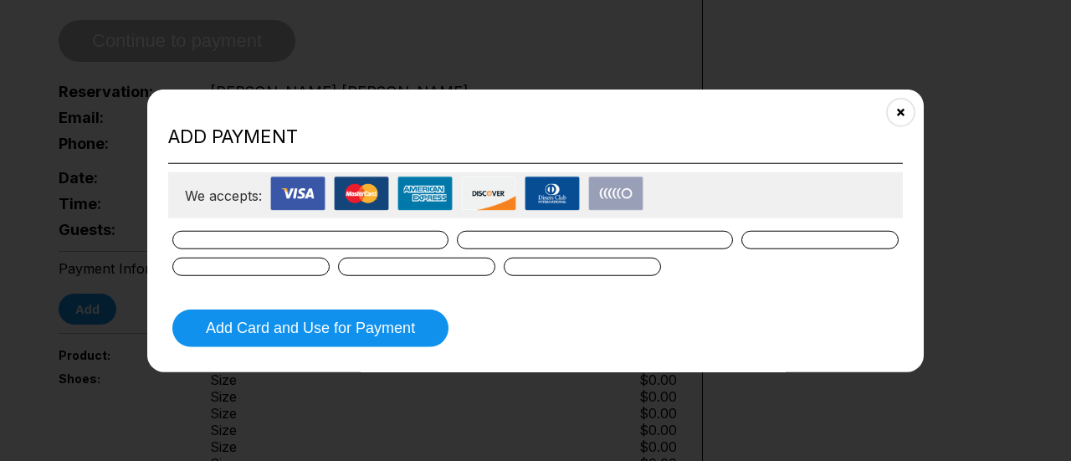
click at [367, 231] on div at bounding box center [310, 240] width 276 height 18
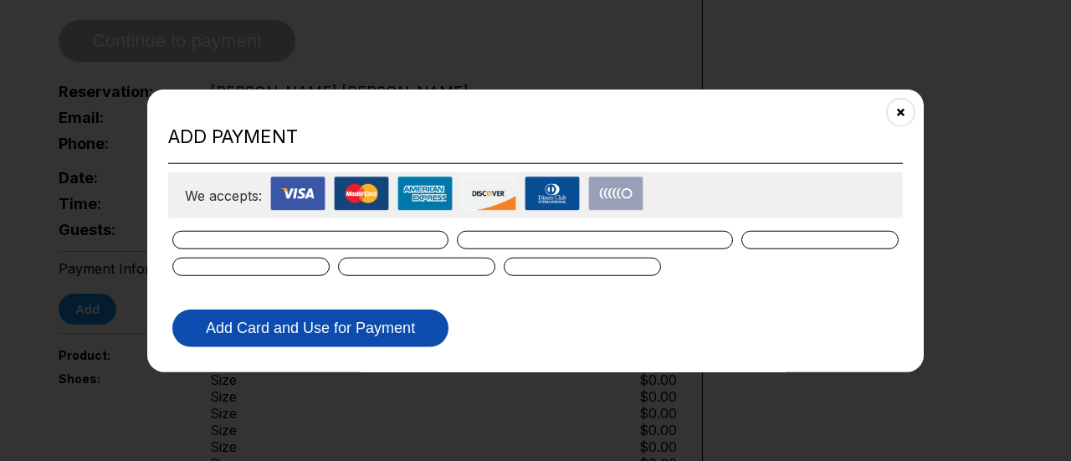
click at [347, 329] on button "Add Card and Use for Payment" at bounding box center [310, 329] width 276 height 38
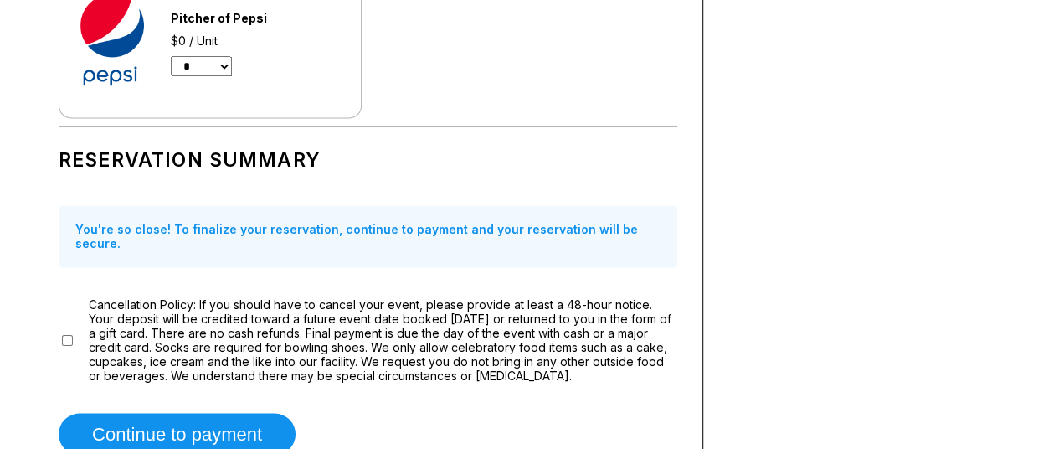
scroll to position [785, 0]
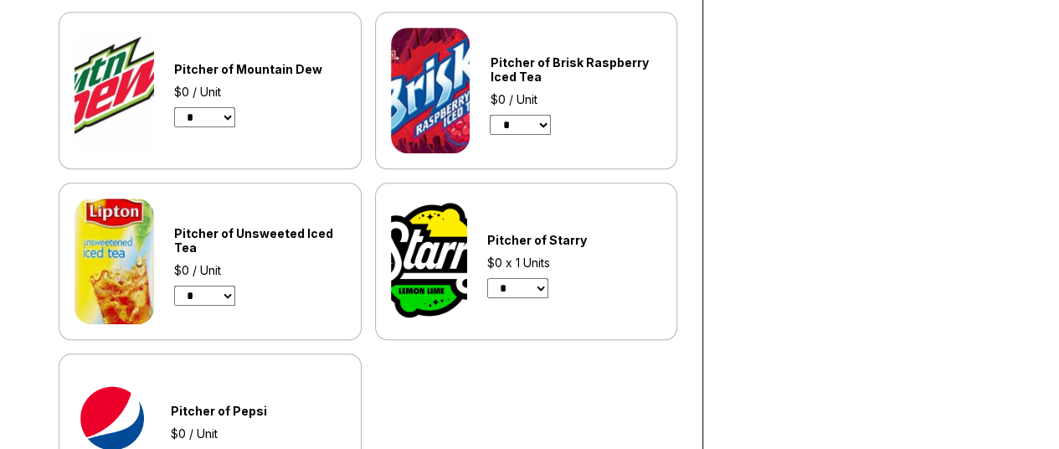
click at [215, 285] on select "* *" at bounding box center [204, 295] width 61 height 20
select select "*"
click at [174, 285] on select "* *" at bounding box center [204, 295] width 61 height 20
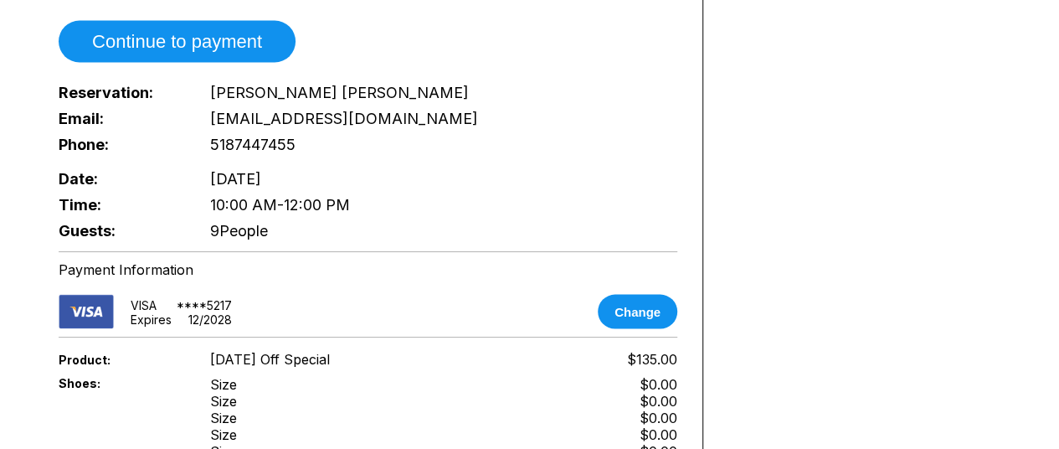
scroll to position [1962, 0]
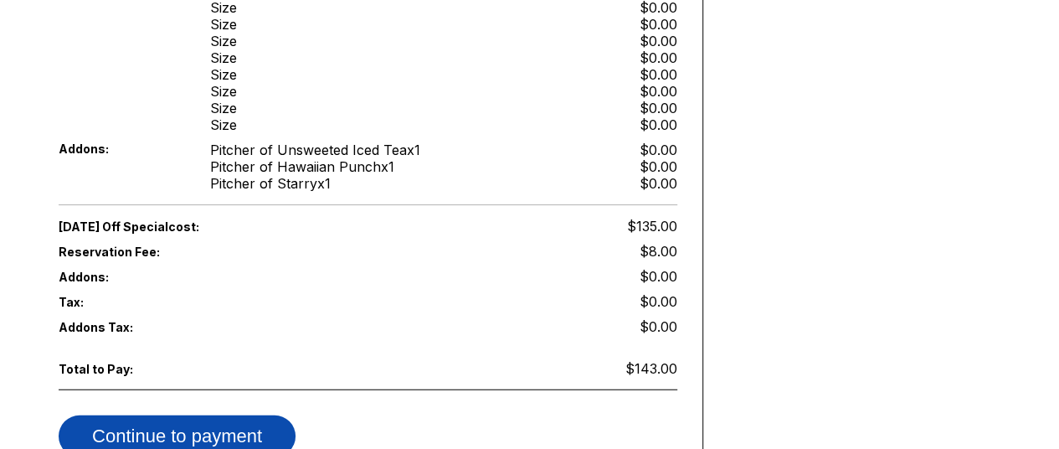
click at [208, 415] on button "Continue to payment" at bounding box center [177, 436] width 237 height 42
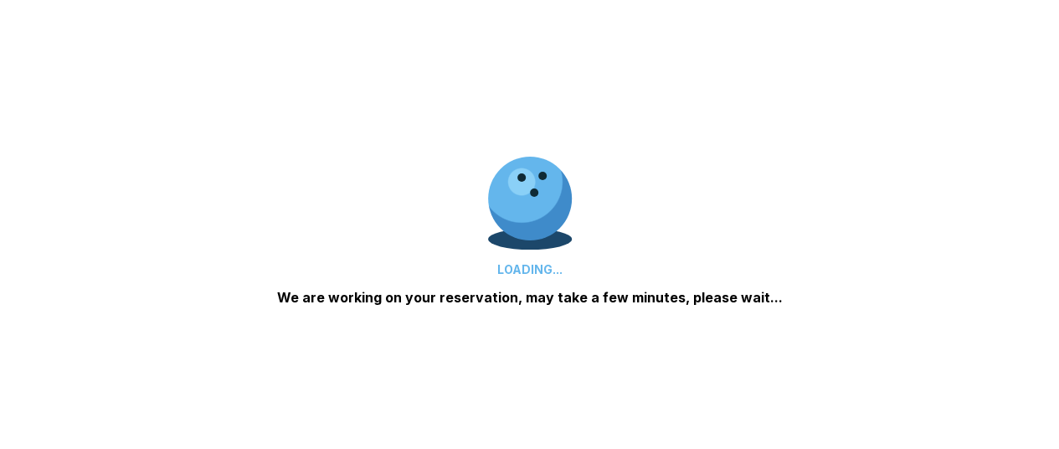
click at [208, 402] on div "LOADING... We are working on your reservation, may take a few minutes, please w…" at bounding box center [529, 224] width 1059 height 449
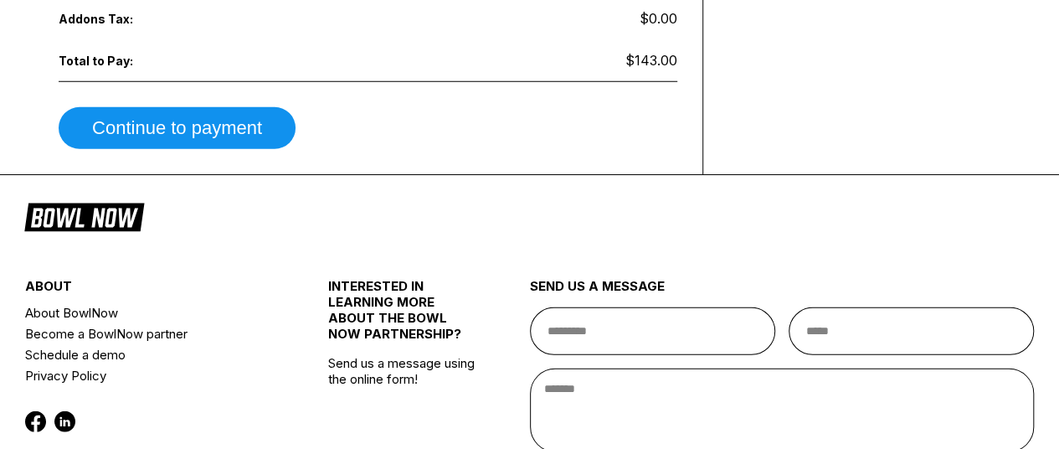
scroll to position [2355, 0]
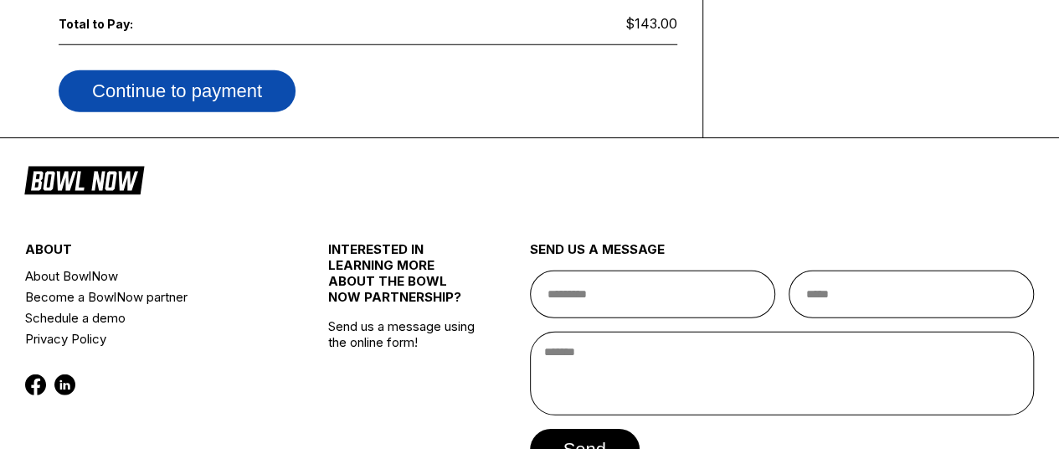
click at [176, 70] on button "Continue to payment" at bounding box center [177, 91] width 237 height 42
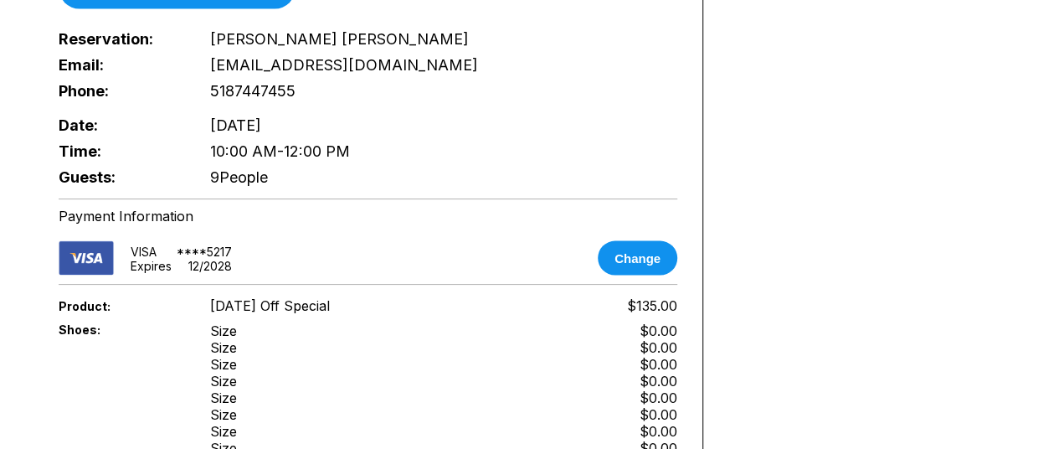
scroll to position [1570, 0]
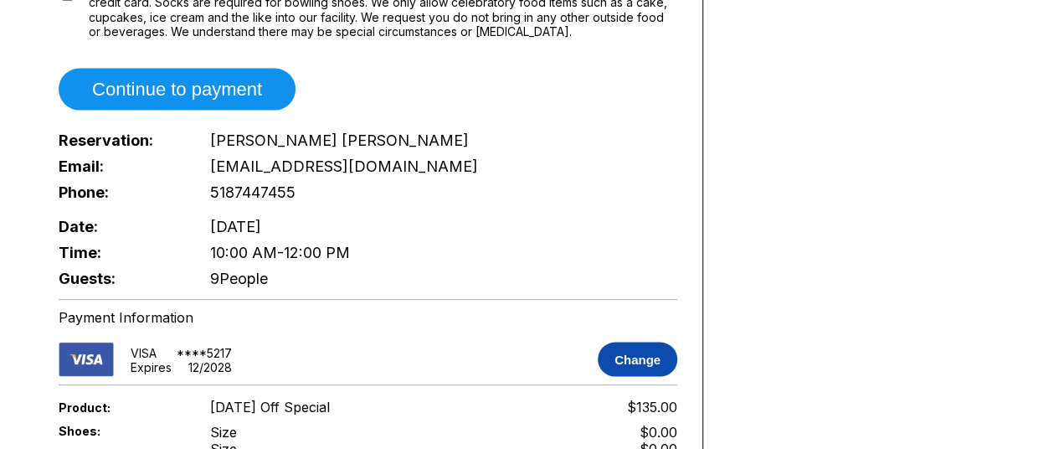
click at [613, 341] on button "Change" at bounding box center [636, 358] width 79 height 34
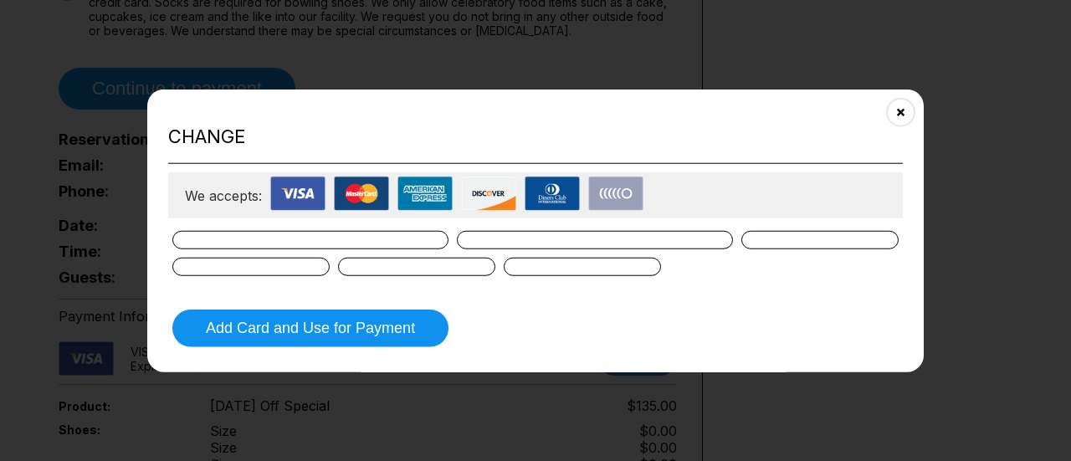
click at [312, 234] on iframe at bounding box center [310, 240] width 224 height 13
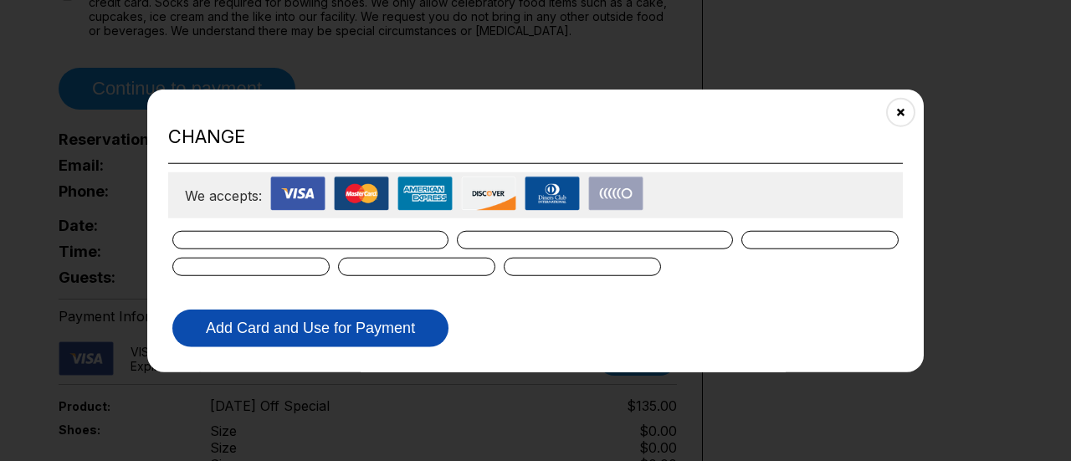
click at [334, 317] on button "Add Card and Use for Payment" at bounding box center [310, 329] width 276 height 38
click at [312, 322] on button "Add Card and Use for Payment" at bounding box center [310, 329] width 276 height 38
click at [325, 325] on button "Add Card and Use for Payment" at bounding box center [310, 329] width 276 height 38
click at [321, 324] on button "Add Card and Use for Payment" at bounding box center [310, 329] width 276 height 38
click at [358, 322] on button "Add Card and Use for Payment" at bounding box center [310, 329] width 276 height 38
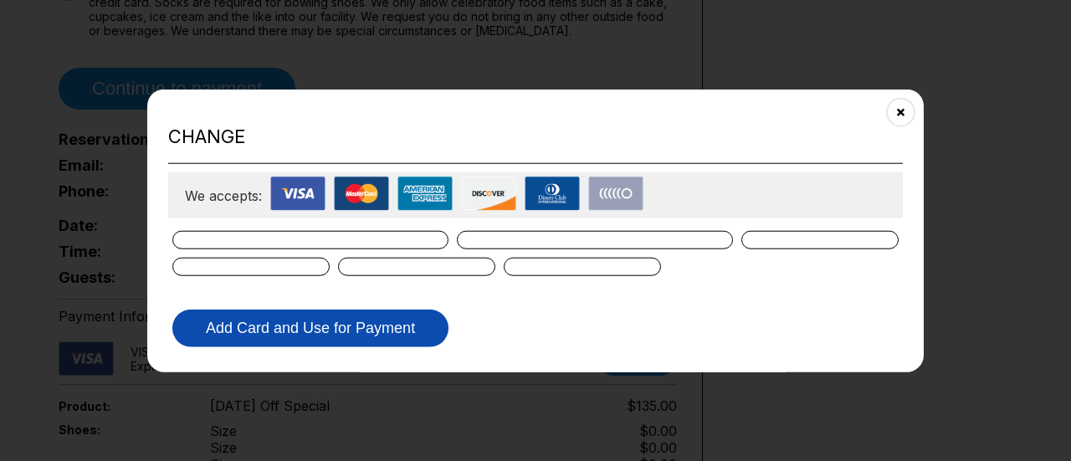
click at [358, 322] on button "Add Card and Use for Payment" at bounding box center [310, 329] width 276 height 38
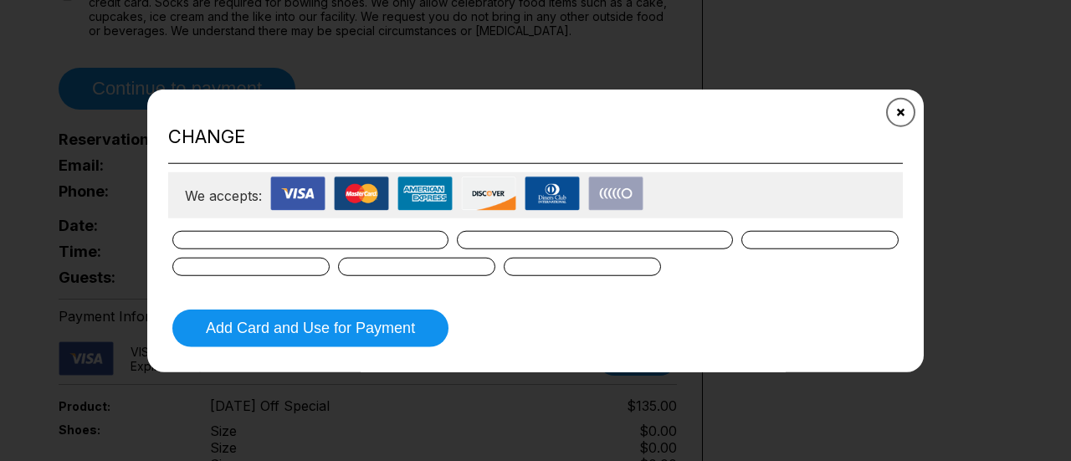
click at [897, 112] on icon "Close" at bounding box center [900, 111] width 13 height 13
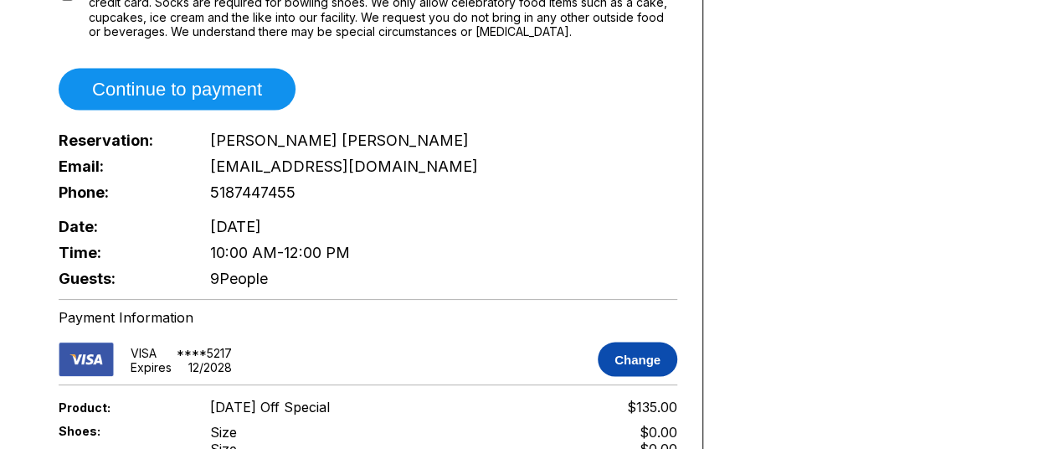
click at [636, 341] on button "Change" at bounding box center [636, 358] width 79 height 34
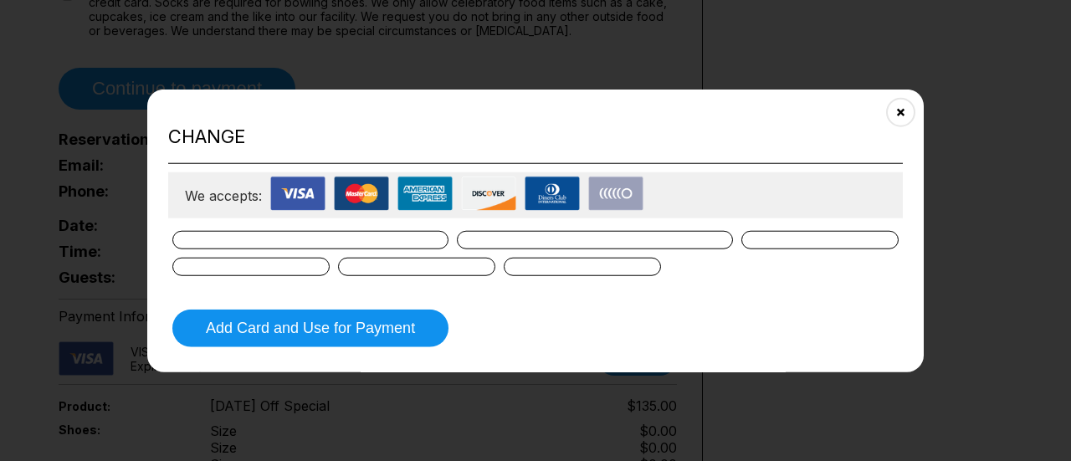
click at [375, 274] on div at bounding box center [416, 267] width 157 height 18
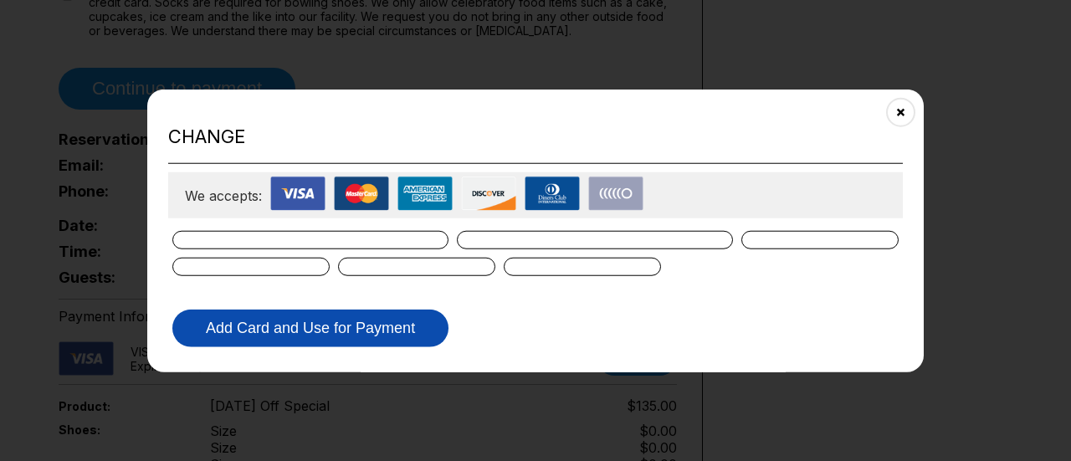
click at [361, 325] on button "Add Card and Use for Payment" at bounding box center [310, 329] width 276 height 38
click at [363, 325] on button "Add Card and Use for Payment" at bounding box center [310, 329] width 276 height 38
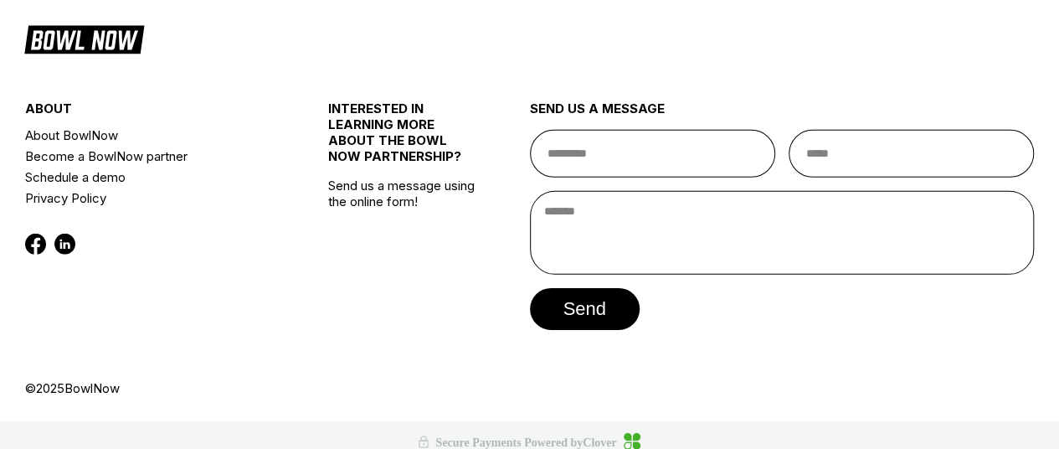
scroll to position [2104, 0]
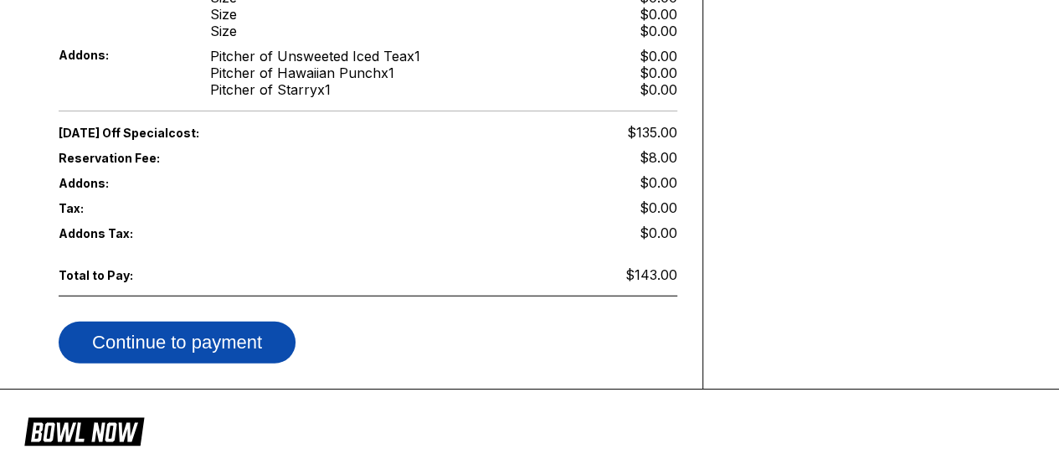
click at [232, 321] on button "Continue to payment" at bounding box center [177, 342] width 237 height 42
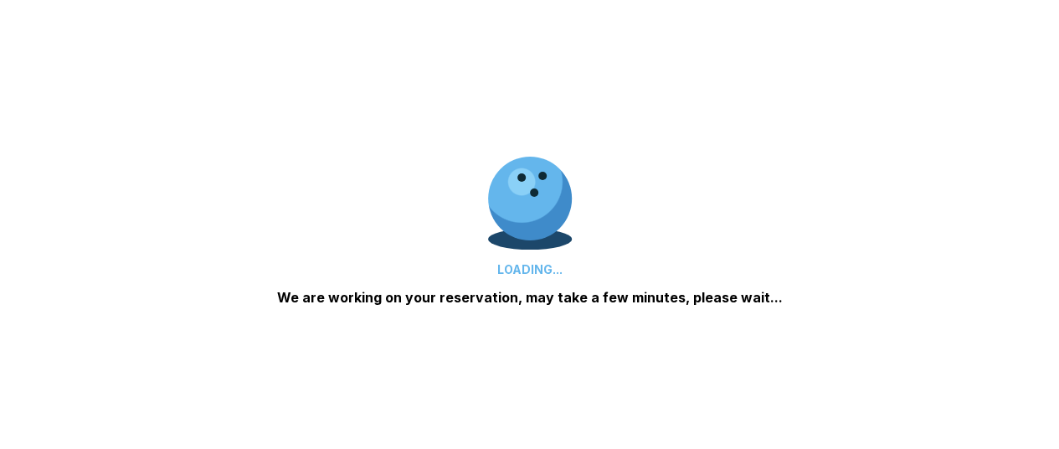
scroll to position [0, 0]
